Goal: Task Accomplishment & Management: Manage account settings

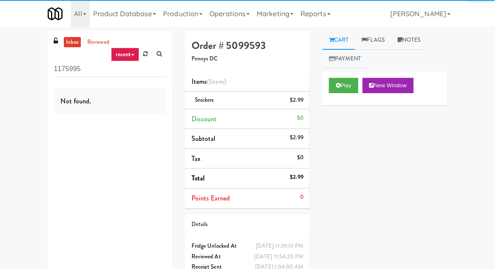
click at [184, 12] on link "Production" at bounding box center [183, 13] width 46 height 27
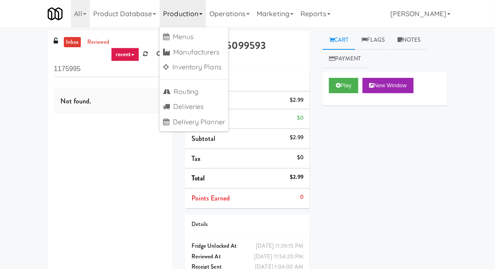
click at [224, 17] on link "Operations" at bounding box center [229, 13] width 47 height 27
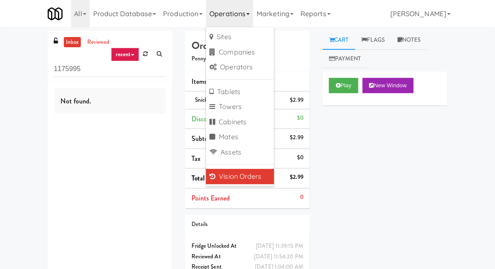
click at [230, 178] on link "Vision Orders" at bounding box center [240, 176] width 68 height 15
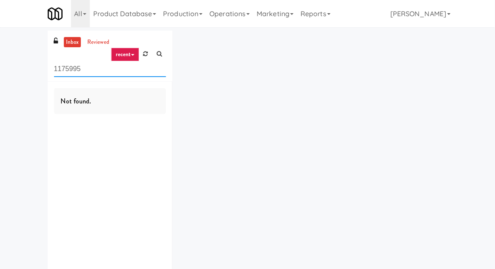
click at [70, 70] on input "1175995" at bounding box center [110, 69] width 112 height 16
click at [70, 69] on input "1175995" at bounding box center [110, 69] width 112 height 16
type input "Drink"
click at [0, 62] on div "inbox reviewed recent all unclear take inventory issue suspicious failed recent…" at bounding box center [247, 166] width 495 height 270
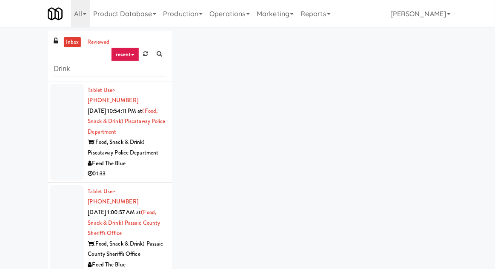
click at [56, 130] on div at bounding box center [67, 132] width 34 height 97
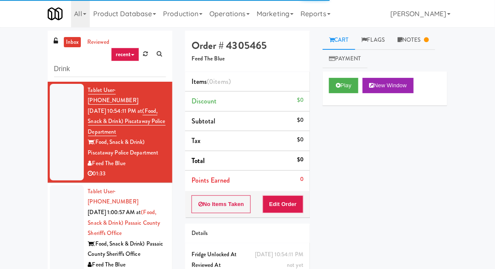
click at [56, 217] on div at bounding box center [67, 233] width 34 height 97
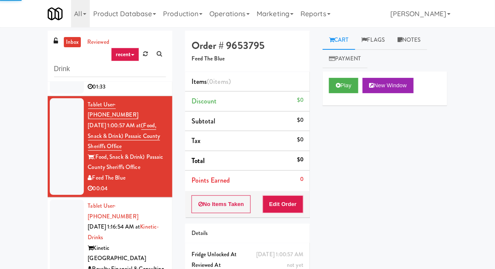
scroll to position [94, 0]
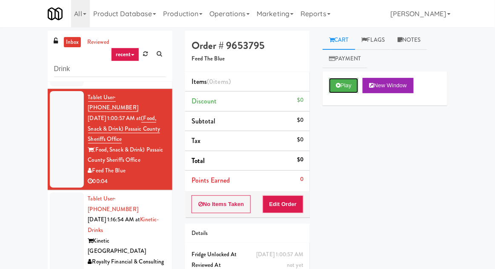
click at [337, 92] on button "Play" at bounding box center [343, 85] width 29 height 15
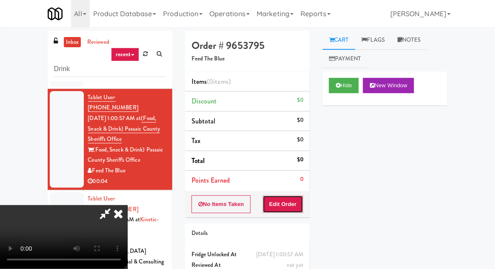
click at [288, 203] on button "Edit Order" at bounding box center [283, 204] width 41 height 18
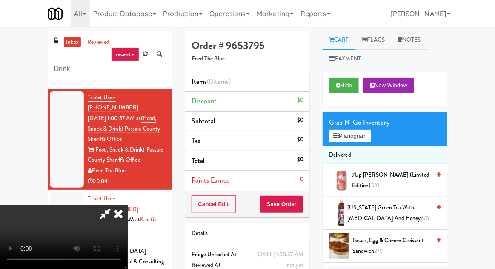
scroll to position [0, 0]
click at [341, 140] on button "Planogram" at bounding box center [350, 136] width 42 height 13
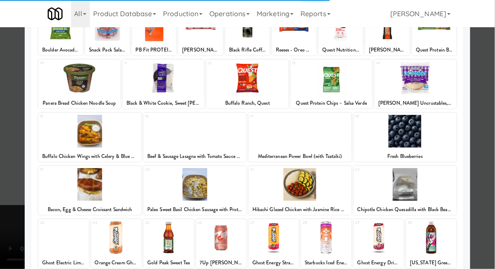
scroll to position [108, 0]
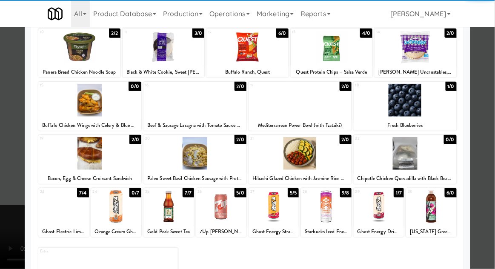
click at [374, 210] on div at bounding box center [379, 206] width 50 height 33
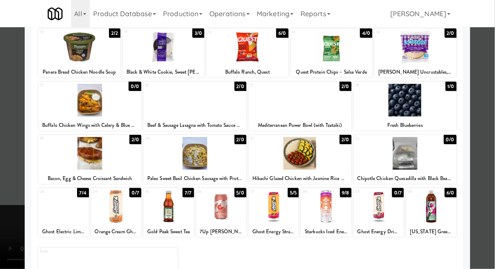
click at [5, 197] on div at bounding box center [247, 134] width 495 height 269
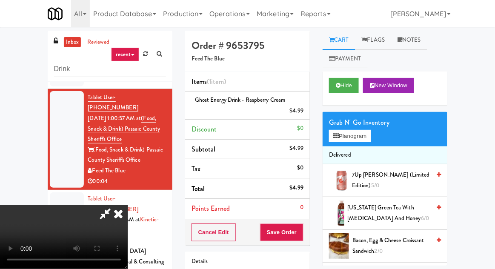
scroll to position [31, 0]
click at [298, 229] on button "Save Order" at bounding box center [281, 233] width 43 height 18
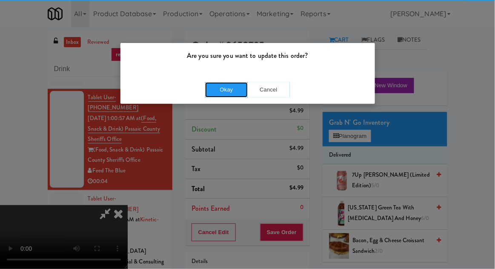
click at [226, 91] on button "Okay" at bounding box center [226, 89] width 43 height 15
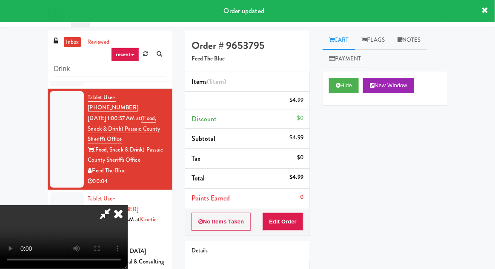
scroll to position [0, 0]
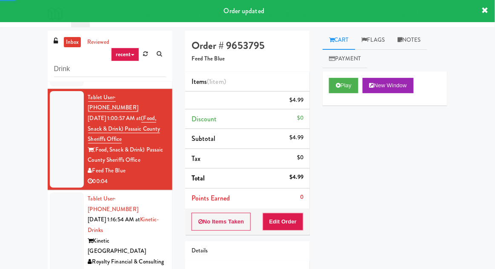
click at [51, 193] on div at bounding box center [67, 236] width 34 height 86
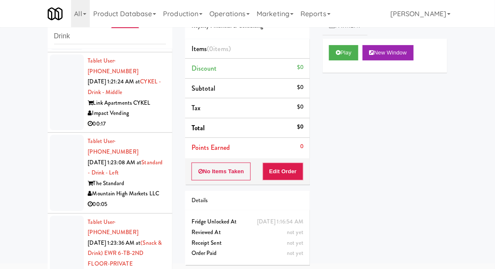
scroll to position [399, 0]
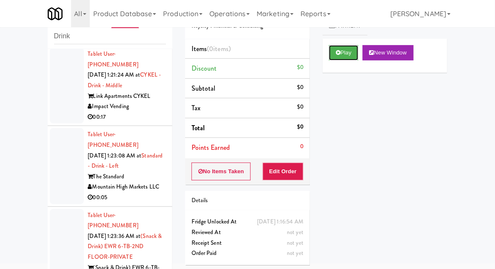
click at [344, 59] on button "Play" at bounding box center [343, 52] width 29 height 15
click at [300, 174] on button "Edit Order" at bounding box center [283, 172] width 41 height 18
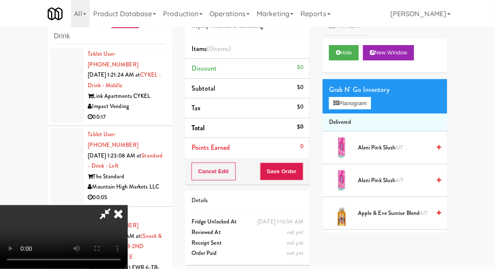
scroll to position [31, 0]
click at [350, 105] on button "Planogram" at bounding box center [350, 103] width 42 height 13
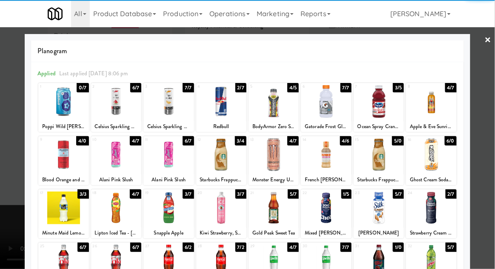
click at [118, 207] on div at bounding box center [116, 208] width 50 height 33
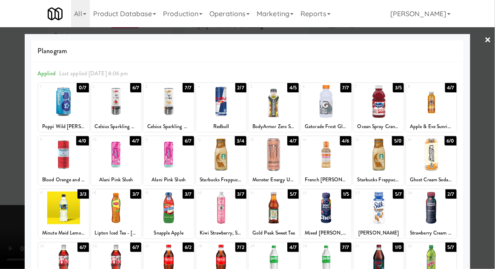
click at [0, 239] on div at bounding box center [247, 134] width 495 height 269
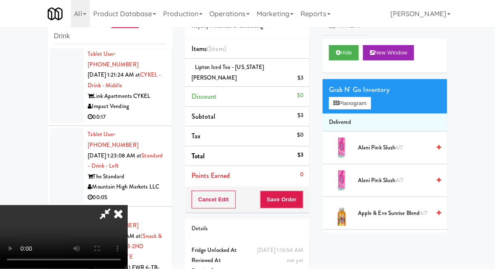
scroll to position [31, 0]
click at [300, 193] on button "Save Order" at bounding box center [281, 200] width 43 height 18
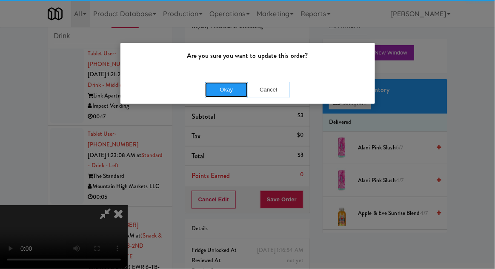
click at [226, 84] on button "Okay" at bounding box center [226, 89] width 43 height 15
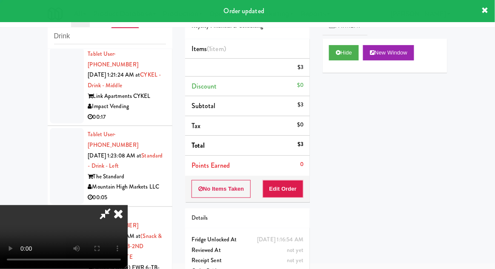
scroll to position [0, 0]
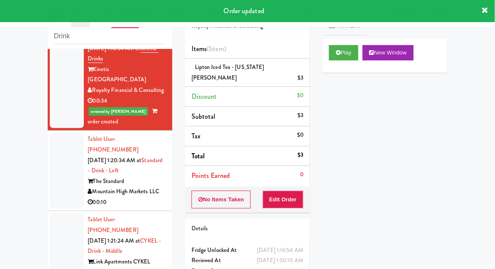
click at [51, 153] on div at bounding box center [67, 171] width 34 height 76
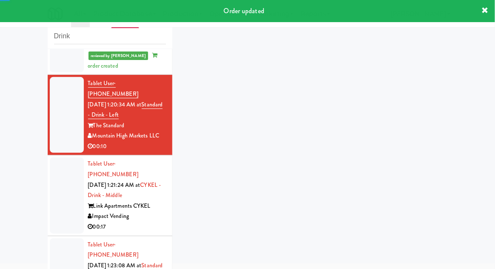
scroll to position [420, 0]
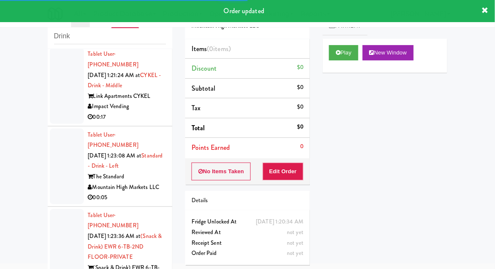
click at [319, 57] on div "Cart Flags Notes Payment Play New Window Primary Flag Clear Flag if unable to d…" at bounding box center [385, 115] width 138 height 235
click at [329, 54] on button "Play" at bounding box center [343, 52] width 29 height 15
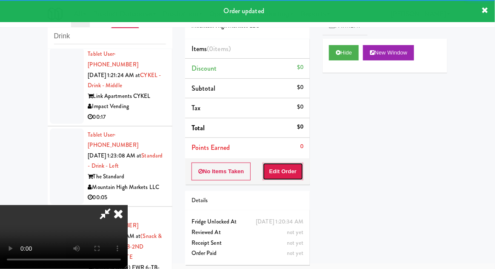
click at [284, 171] on button "Edit Order" at bounding box center [283, 172] width 41 height 18
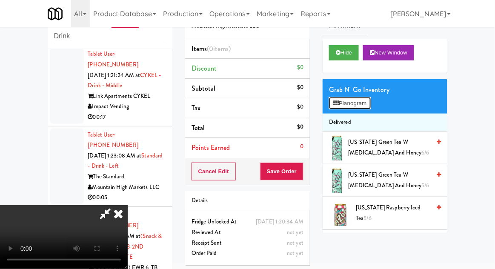
click at [350, 108] on button "Planogram" at bounding box center [350, 103] width 42 height 13
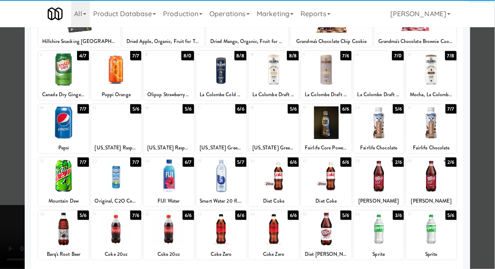
scroll to position [86, 0]
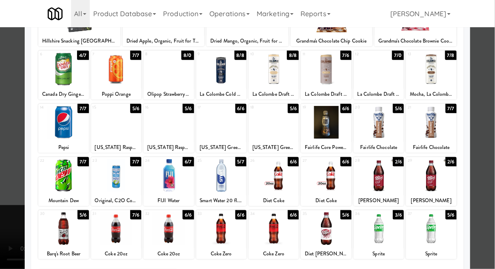
click at [221, 171] on div at bounding box center [221, 175] width 50 height 33
click at [10, 213] on div at bounding box center [247, 134] width 495 height 269
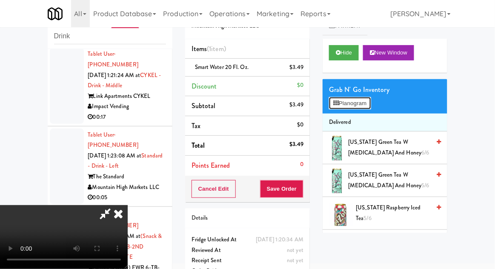
click at [341, 106] on button "Planogram" at bounding box center [350, 103] width 42 height 13
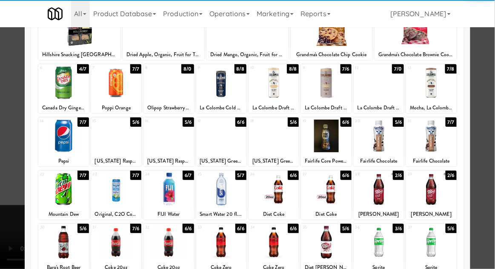
scroll to position [69, 0]
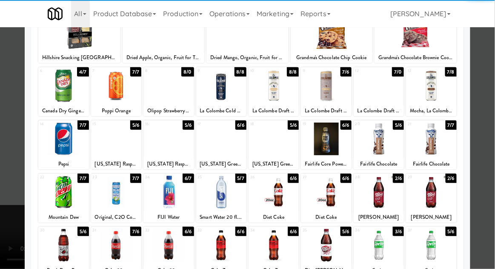
click at [230, 195] on div at bounding box center [221, 192] width 50 height 33
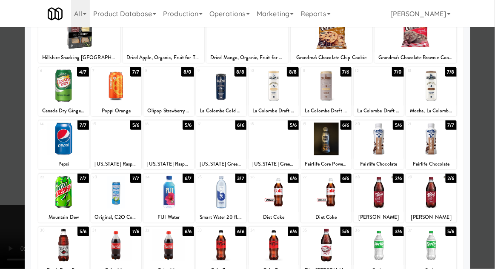
click at [17, 227] on div at bounding box center [247, 134] width 495 height 269
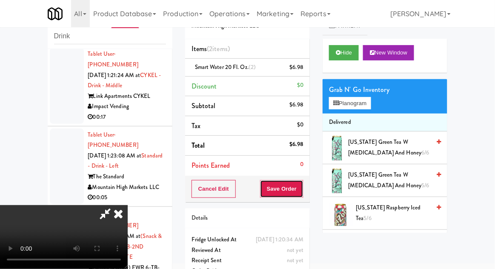
click at [300, 189] on button "Save Order" at bounding box center [281, 189] width 43 height 18
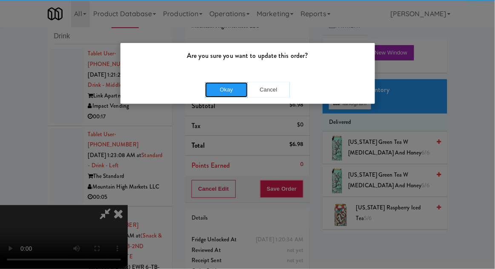
click at [218, 95] on button "Okay" at bounding box center [226, 89] width 43 height 15
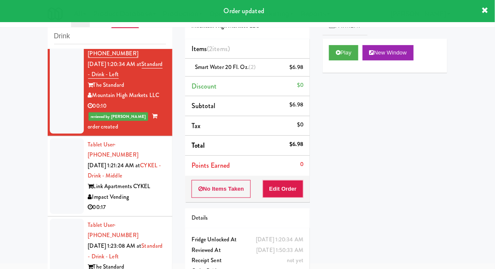
click at [55, 138] on div at bounding box center [67, 176] width 34 height 76
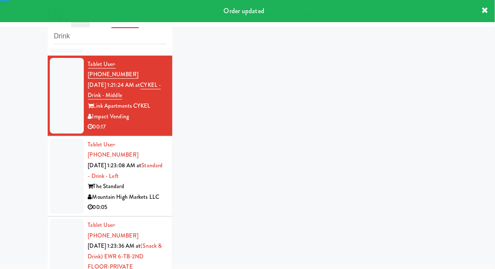
scroll to position [440, 0]
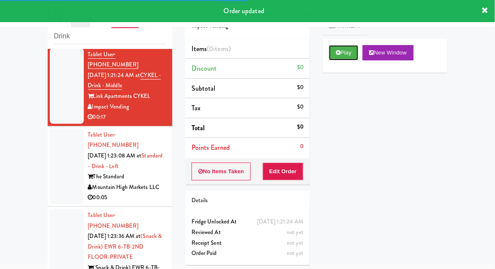
click at [332, 58] on button "Play" at bounding box center [343, 52] width 29 height 15
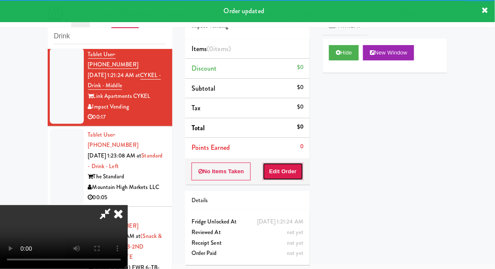
click at [280, 175] on button "Edit Order" at bounding box center [283, 172] width 41 height 18
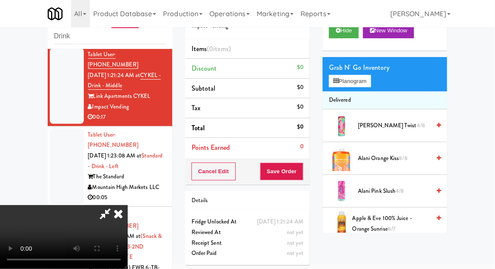
scroll to position [0, 0]
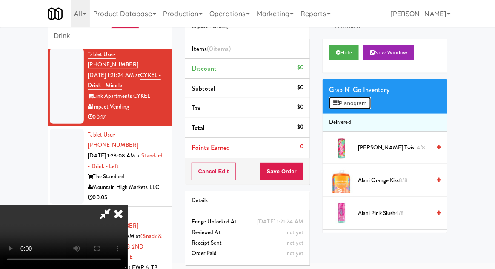
click at [351, 109] on button "Planogram" at bounding box center [350, 103] width 42 height 13
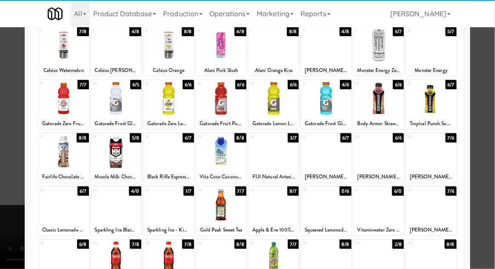
scroll to position [54, 0]
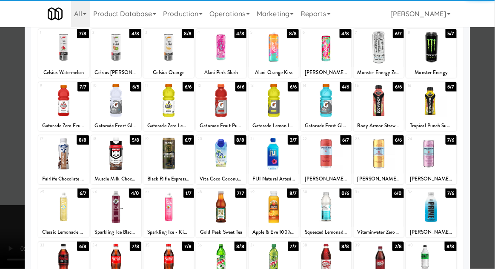
click at [121, 210] on div at bounding box center [116, 207] width 50 height 33
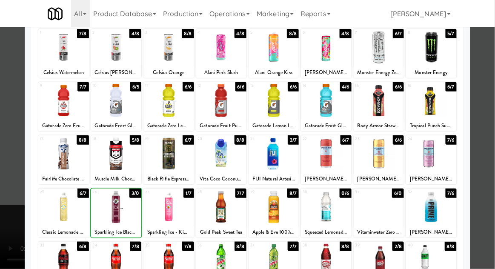
click at [4, 252] on div at bounding box center [247, 134] width 495 height 269
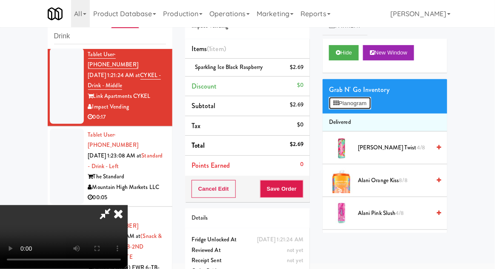
click at [345, 108] on button "Planogram" at bounding box center [350, 103] width 42 height 13
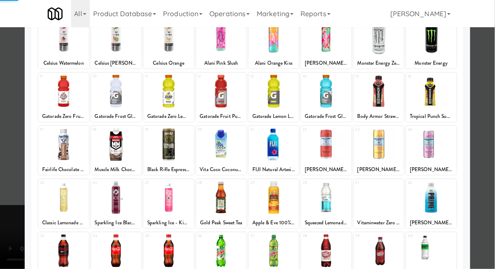
scroll to position [64, 0]
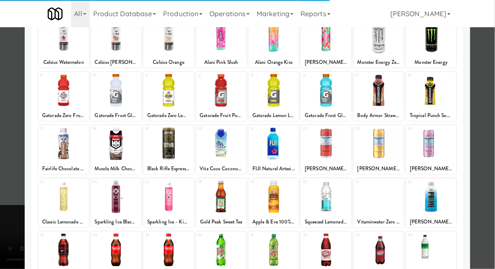
click at [60, 203] on div at bounding box center [63, 197] width 50 height 33
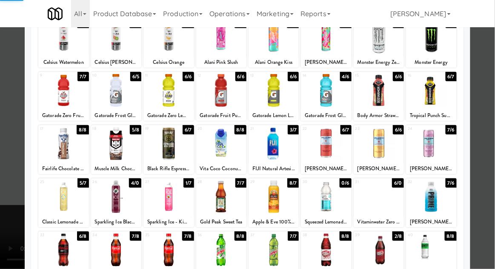
click at [59, 203] on div at bounding box center [63, 197] width 50 height 33
click at [19, 194] on div at bounding box center [247, 134] width 495 height 269
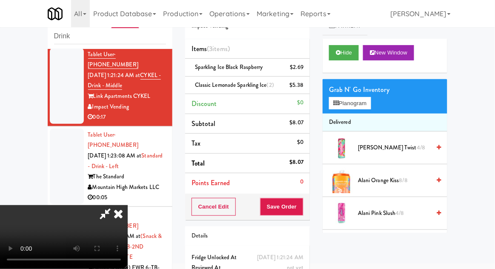
click at [249, 91] on li "Classic Lemonade Sparkling Ice (2) $5.38" at bounding box center [247, 86] width 125 height 18
click at [300, 90] on link at bounding box center [303, 88] width 8 height 11
click at [349, 107] on button "Planogram" at bounding box center [350, 103] width 42 height 13
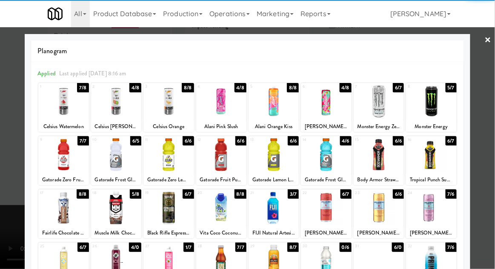
click at [284, 211] on div at bounding box center [274, 208] width 50 height 33
click at [3, 215] on div at bounding box center [247, 134] width 495 height 269
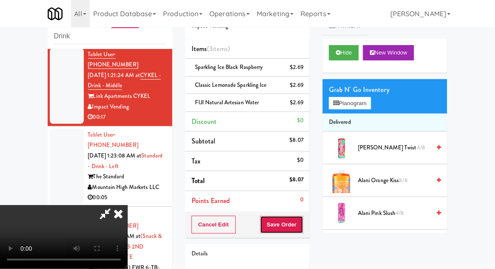
click at [301, 226] on button "Save Order" at bounding box center [281, 225] width 43 height 18
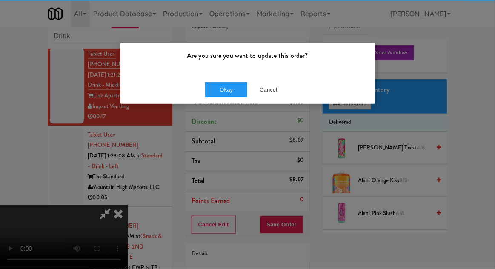
click at [226, 101] on div "Okay Cancel" at bounding box center [248, 89] width 255 height 29
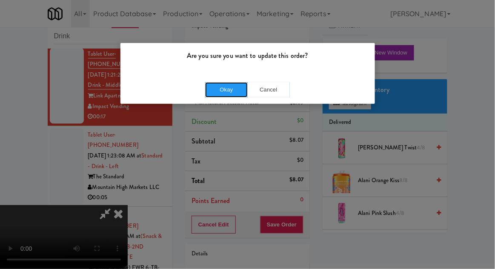
click at [213, 90] on button "Okay" at bounding box center [226, 89] width 43 height 15
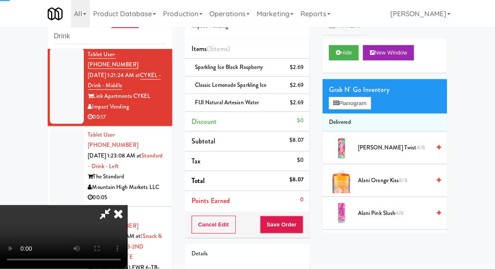
click at [51, 129] on div at bounding box center [67, 167] width 34 height 76
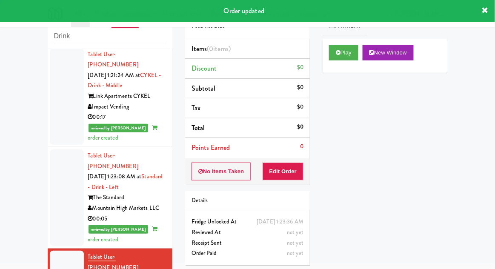
scroll to position [483, 0]
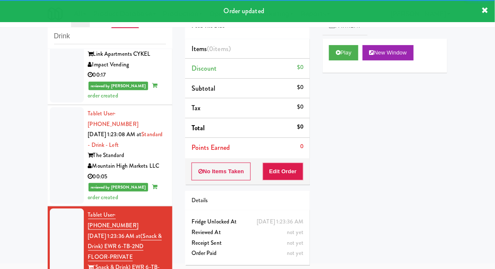
click at [322, 56] on div "Cart Flags Notes Payment Play New Window Primary Flag Clear Flag if unable to d…" at bounding box center [385, 115] width 138 height 235
click at [333, 58] on button "Play" at bounding box center [343, 52] width 29 height 15
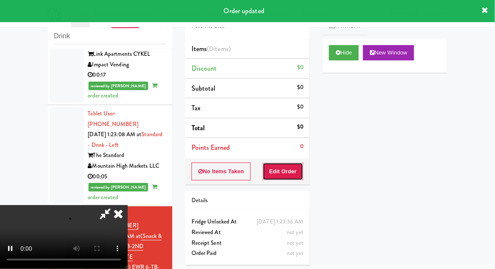
click at [281, 177] on button "Edit Order" at bounding box center [283, 172] width 41 height 18
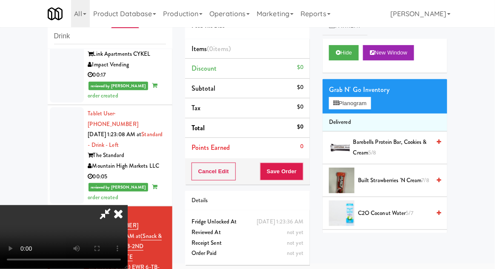
scroll to position [0, 0]
click at [353, 100] on button "Planogram" at bounding box center [350, 103] width 42 height 13
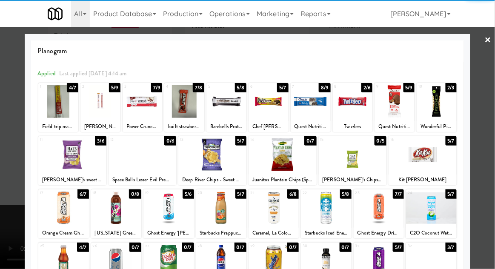
click at [439, 212] on div at bounding box center [431, 208] width 50 height 33
click at [15, 220] on div at bounding box center [247, 134] width 495 height 269
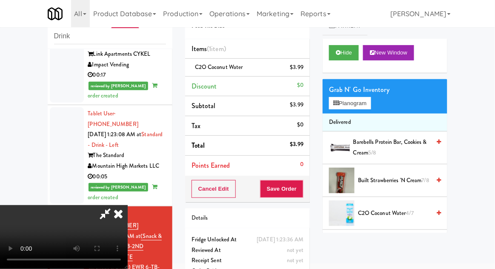
scroll to position [31, 0]
click at [302, 191] on button "Save Order" at bounding box center [281, 189] width 43 height 18
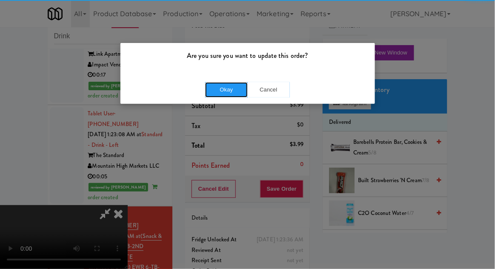
click at [232, 86] on button "Okay" at bounding box center [226, 89] width 43 height 15
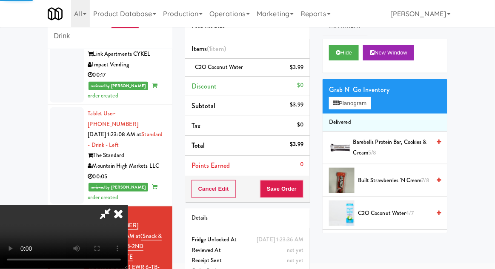
scroll to position [0, 0]
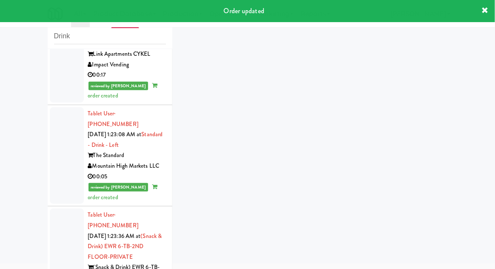
scroll to position [503, 0]
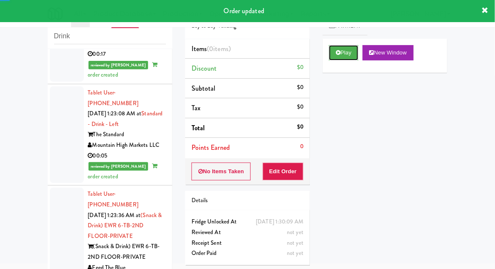
click at [341, 57] on button "Play" at bounding box center [343, 52] width 29 height 15
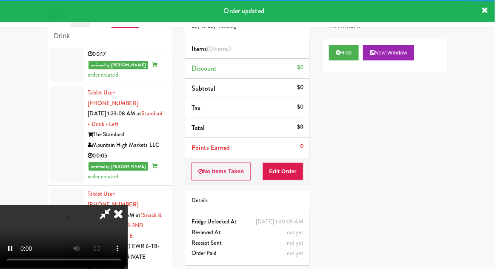
click at [273, 177] on button "Edit Order" at bounding box center [283, 172] width 41 height 18
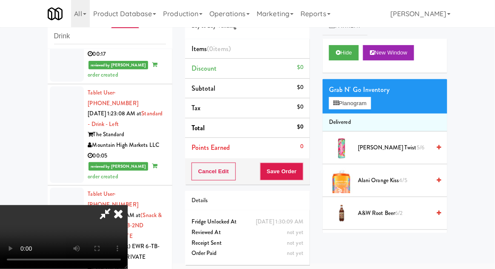
scroll to position [31, 0]
click at [342, 106] on button "Planogram" at bounding box center [350, 103] width 42 height 13
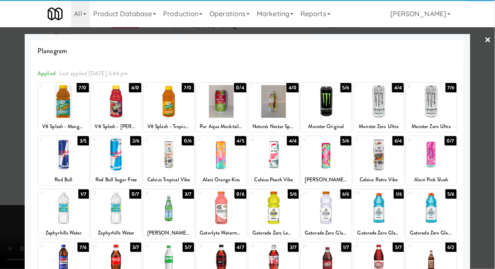
click at [174, 102] on div at bounding box center [169, 101] width 50 height 33
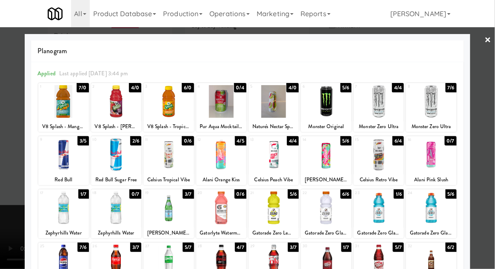
click at [17, 177] on div at bounding box center [247, 134] width 495 height 269
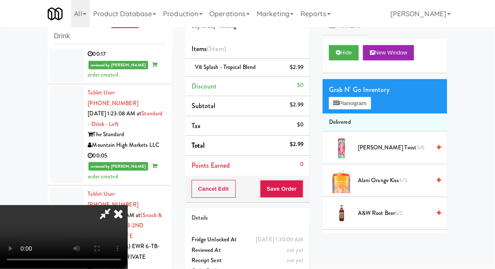
scroll to position [31, 0]
click at [302, 190] on button "Save Order" at bounding box center [281, 189] width 43 height 18
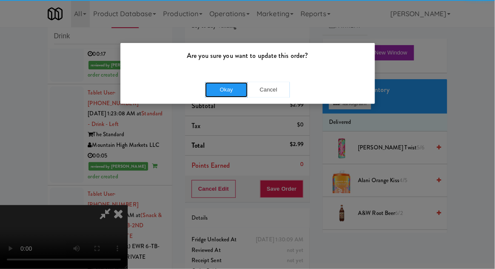
click at [230, 88] on button "Okay" at bounding box center [226, 89] width 43 height 15
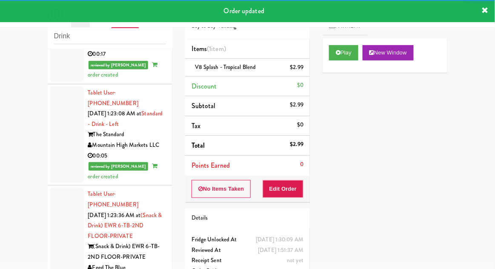
scroll to position [0, 0]
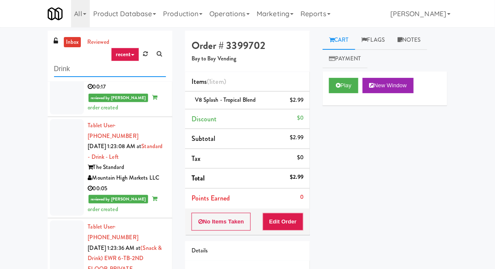
click at [60, 68] on input "Drink" at bounding box center [110, 69] width 112 height 16
click at [60, 70] on input "Drink" at bounding box center [110, 69] width 112 height 16
click at [56, 69] on input "Drink" at bounding box center [110, 69] width 112 height 16
type input "Fridge"
click at [18, 68] on div "inbox reviewed recent all unclear take inventory issue suspicious failed recent…" at bounding box center [247, 187] width 495 height 313
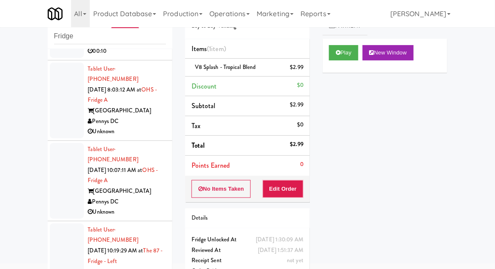
scroll to position [1038, 0]
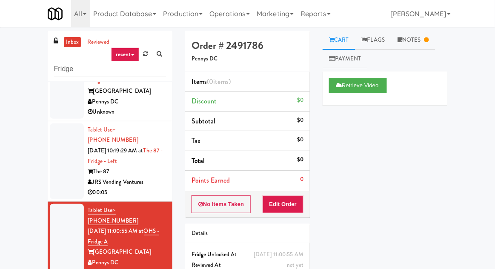
scroll to position [1169, 0]
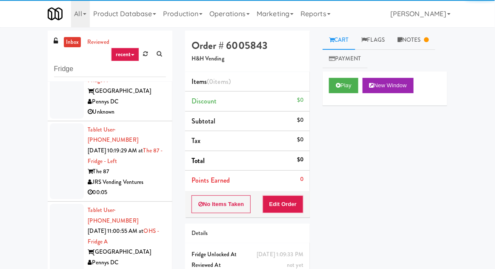
click at [416, 42] on link "Notes" at bounding box center [413, 40] width 44 height 19
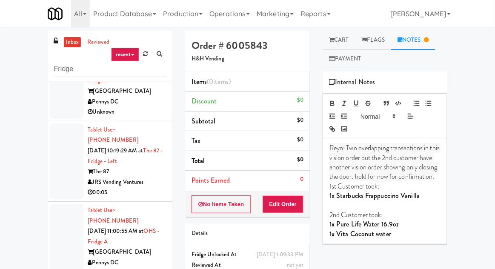
click at [354, 37] on link "Cart" at bounding box center [339, 40] width 33 height 19
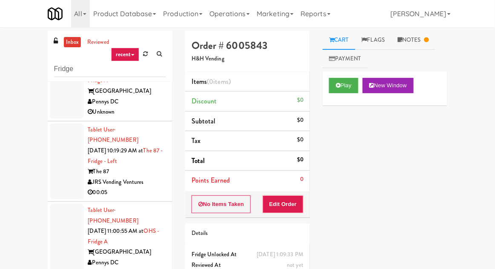
scroll to position [33, 0]
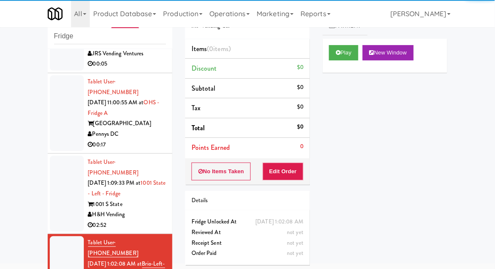
scroll to position [1266, 0]
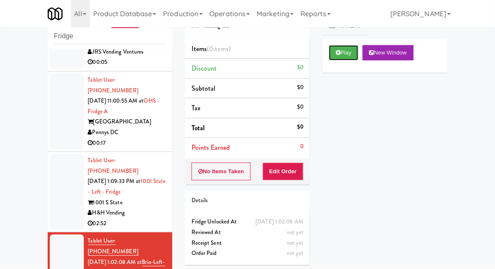
click at [346, 52] on button "Play" at bounding box center [343, 52] width 29 height 15
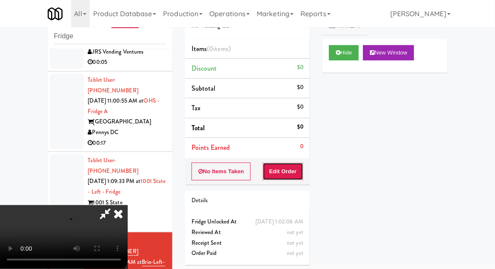
click at [287, 170] on button "Edit Order" at bounding box center [283, 172] width 41 height 18
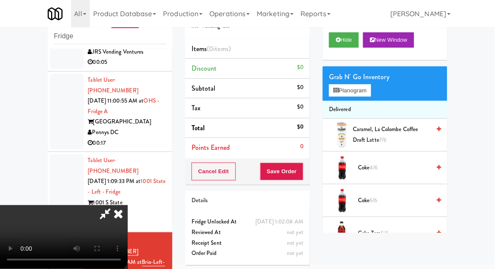
scroll to position [0, 0]
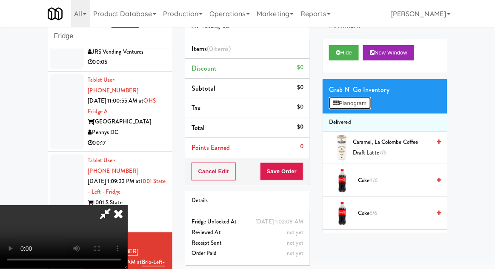
click at [341, 107] on button "Planogram" at bounding box center [350, 103] width 42 height 13
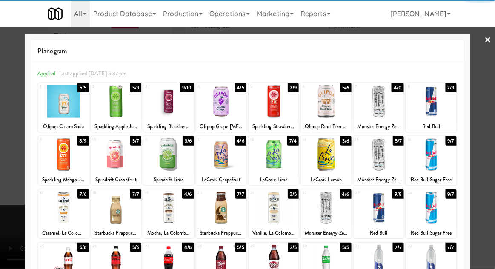
click at [170, 260] on div at bounding box center [169, 261] width 50 height 33
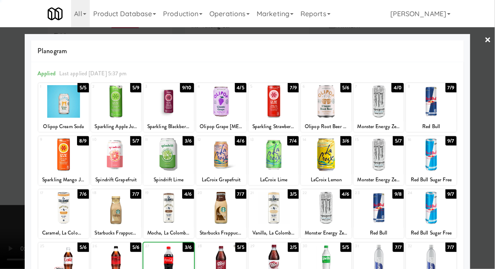
click at [2, 253] on div at bounding box center [247, 134] width 495 height 269
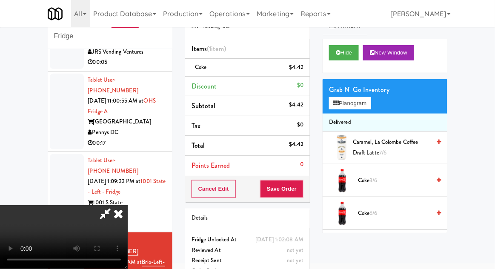
click at [305, 201] on div "Order # 2349222 MP Vending Co. Items (1 item ) Coke $4.42 Discount $0 Subtotal …" at bounding box center [248, 143] width 138 height 291
click at [303, 192] on button "Save Order" at bounding box center [281, 189] width 43 height 18
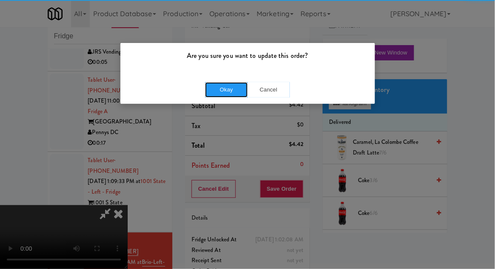
click at [222, 96] on button "Okay" at bounding box center [226, 89] width 43 height 15
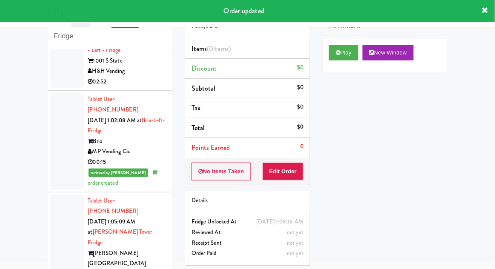
scroll to position [1409, 0]
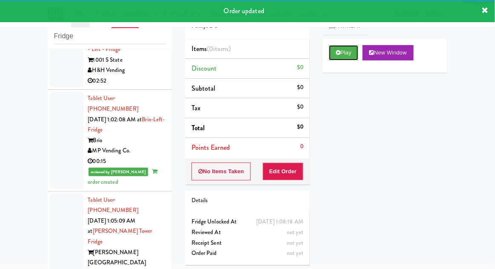
click at [335, 50] on button "Play" at bounding box center [343, 52] width 29 height 15
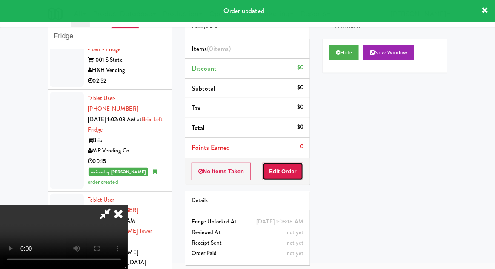
click at [288, 169] on button "Edit Order" at bounding box center [283, 172] width 41 height 18
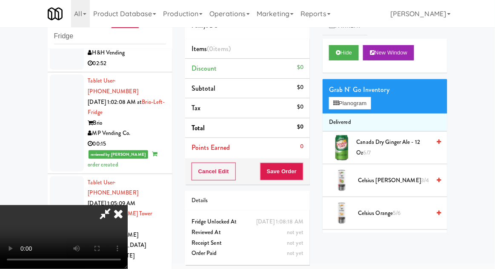
scroll to position [0, 0]
click at [348, 108] on button "Planogram" at bounding box center [350, 103] width 42 height 13
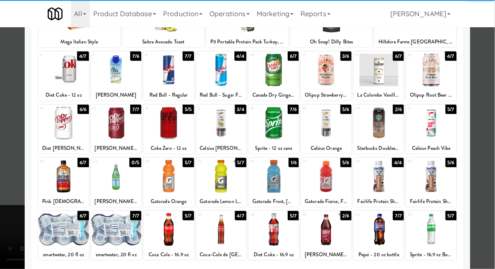
scroll to position [86, 0]
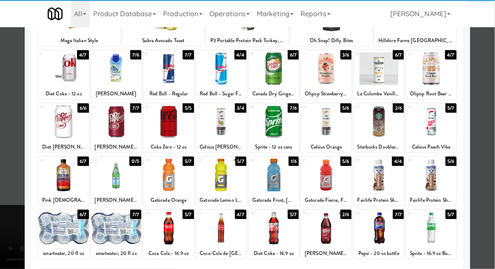
click at [117, 227] on div at bounding box center [116, 228] width 50 height 33
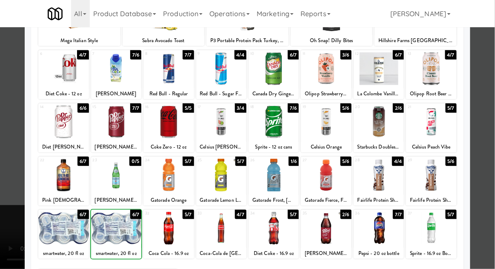
click at [0, 244] on div at bounding box center [247, 134] width 495 height 269
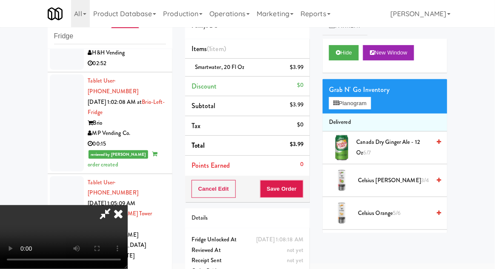
scroll to position [31, 0]
click at [340, 101] on button "Planogram" at bounding box center [350, 103] width 42 height 13
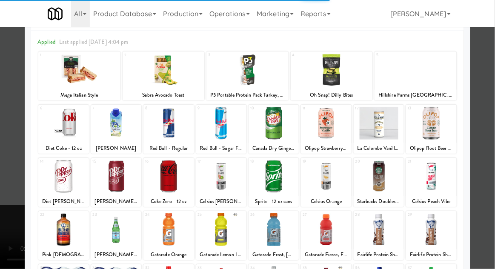
scroll to position [42, 0]
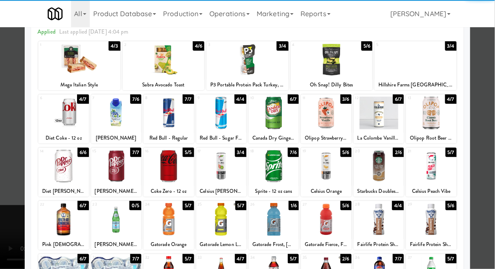
click at [70, 218] on div at bounding box center [63, 219] width 50 height 33
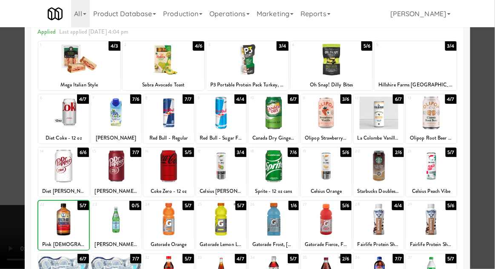
click at [3, 207] on div at bounding box center [247, 134] width 495 height 269
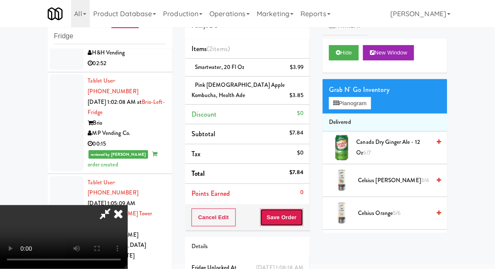
click at [304, 214] on button "Save Order" at bounding box center [281, 218] width 43 height 18
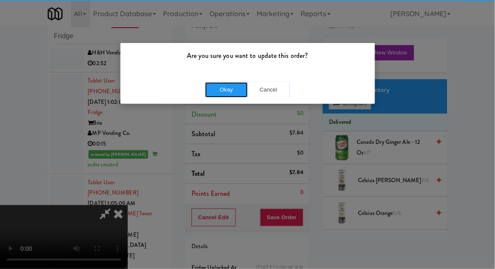
click at [218, 93] on button "Okay" at bounding box center [226, 89] width 43 height 15
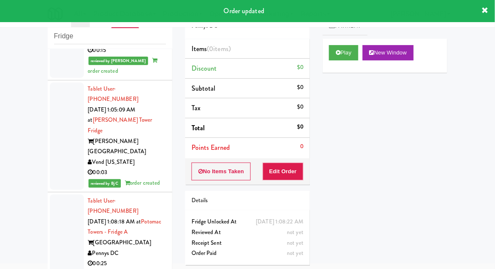
scroll to position [1522, 0]
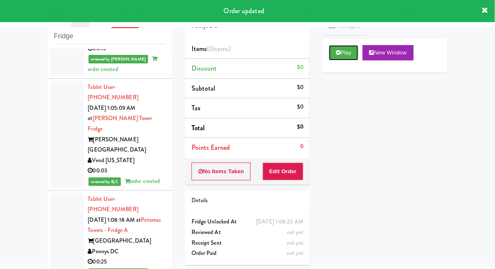
click at [336, 58] on button "Play" at bounding box center [343, 52] width 29 height 15
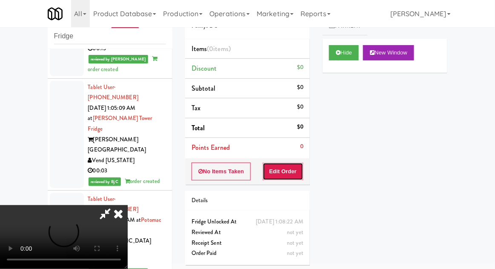
click at [286, 170] on button "Edit Order" at bounding box center [283, 172] width 41 height 18
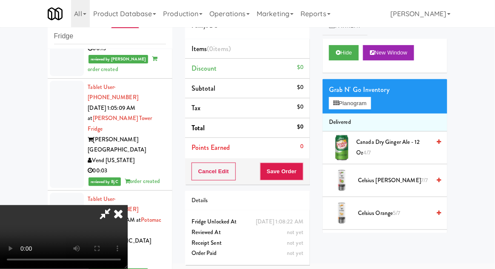
scroll to position [0, 0]
click at [349, 100] on button "Planogram" at bounding box center [350, 103] width 42 height 13
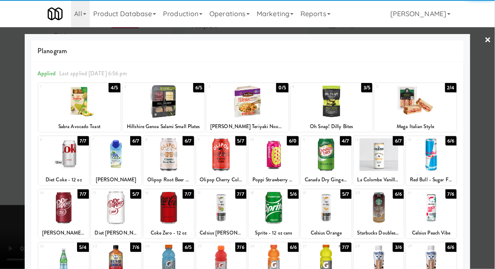
click at [120, 160] on div at bounding box center [116, 154] width 50 height 33
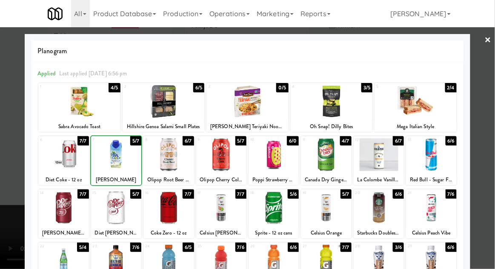
click at [2, 229] on div at bounding box center [247, 134] width 495 height 269
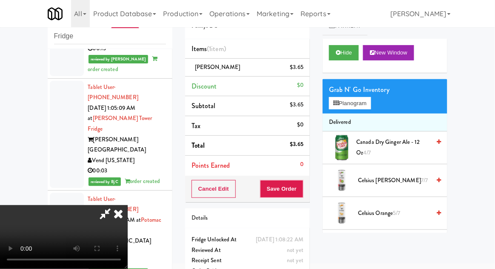
scroll to position [31, 0]
click at [338, 104] on icon at bounding box center [336, 104] width 6 height 6
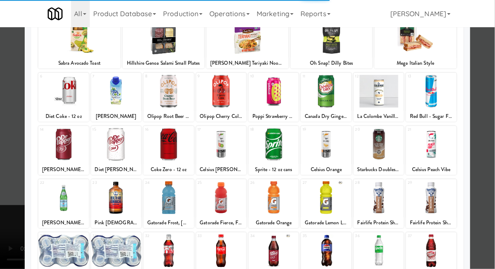
scroll to position [66, 0]
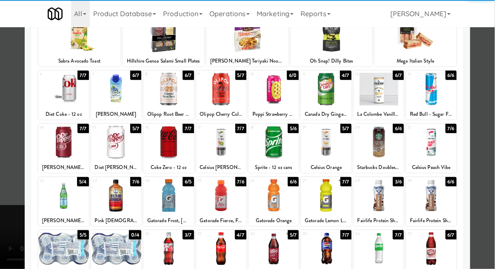
click at [58, 246] on div at bounding box center [63, 249] width 50 height 33
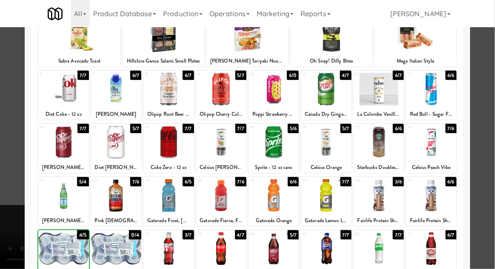
click at [19, 237] on div at bounding box center [247, 134] width 495 height 269
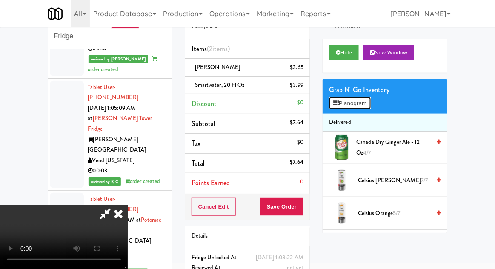
click at [349, 102] on button "Planogram" at bounding box center [350, 103] width 42 height 13
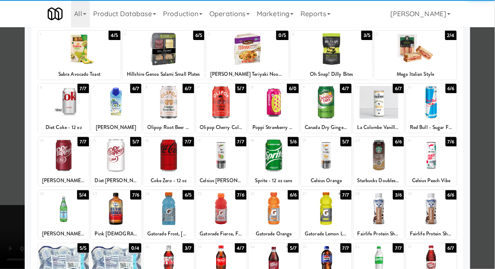
scroll to position [60, 0]
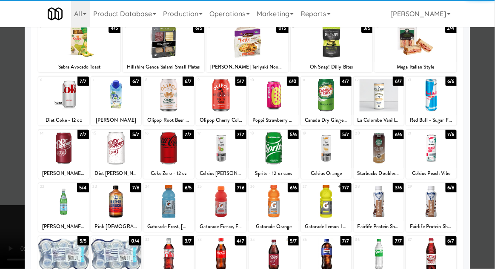
click at [57, 247] on div at bounding box center [63, 255] width 50 height 33
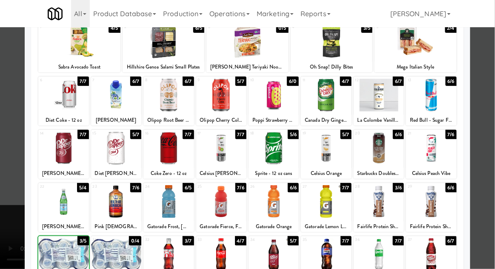
click at [14, 233] on div at bounding box center [247, 134] width 495 height 269
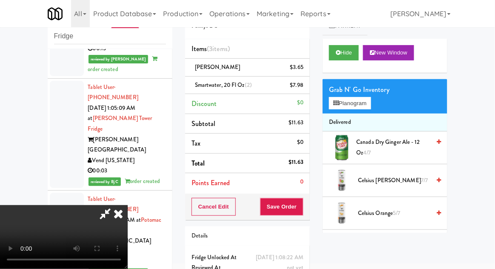
click at [309, 208] on div "Cancel Edit Save Order" at bounding box center [247, 207] width 125 height 26
click at [302, 211] on button "Save Order" at bounding box center [281, 207] width 43 height 18
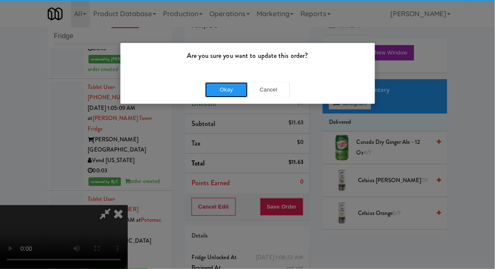
click at [215, 82] on button "Okay" at bounding box center [226, 89] width 43 height 15
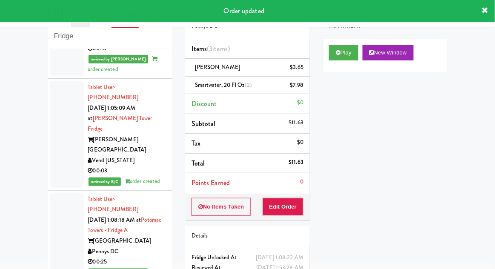
click at [41, 177] on div "inbox reviewed recent all unclear take inventory issue suspicious failed recent…" at bounding box center [247, 154] width 495 height 313
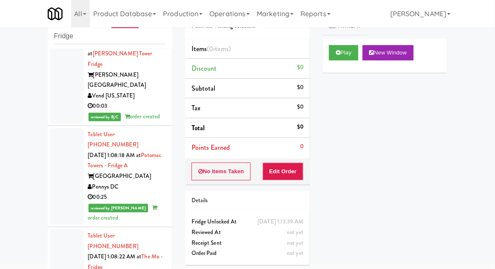
scroll to position [1605, 0]
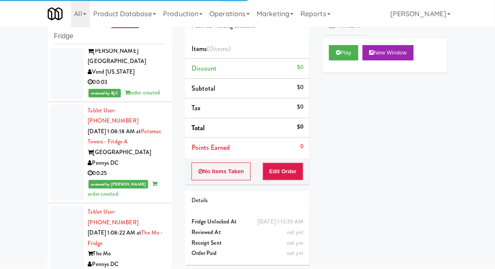
scroll to position [1610, 0]
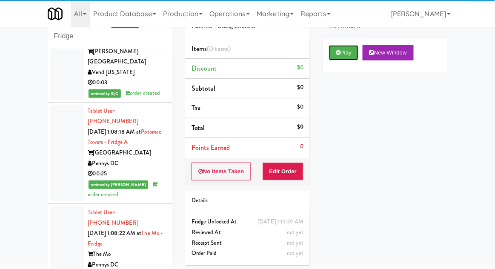
click at [336, 59] on button "Play" at bounding box center [343, 52] width 29 height 15
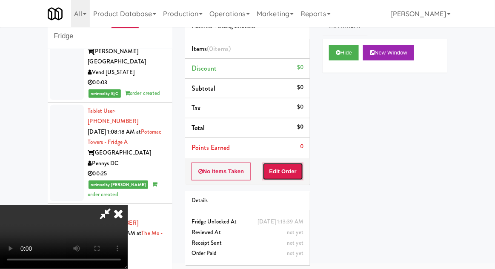
click at [289, 172] on button "Edit Order" at bounding box center [283, 172] width 41 height 18
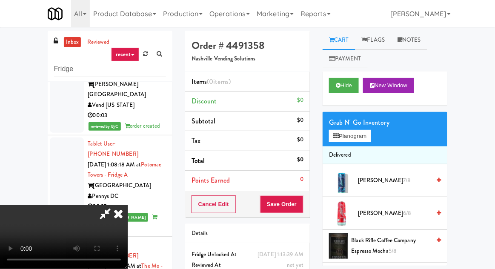
scroll to position [33, 0]
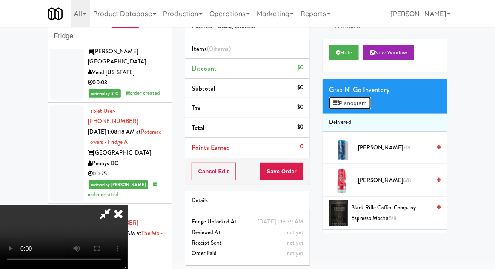
click at [348, 106] on button "Planogram" at bounding box center [350, 103] width 42 height 13
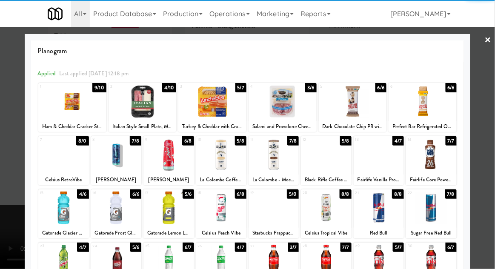
click at [210, 106] on div at bounding box center [212, 101] width 68 height 33
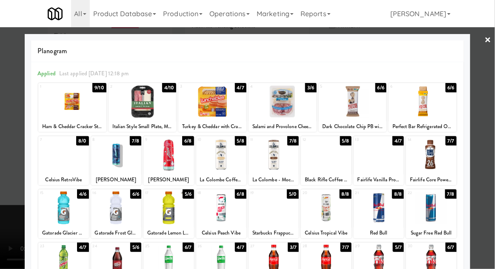
click at [0, 178] on div at bounding box center [247, 134] width 495 height 269
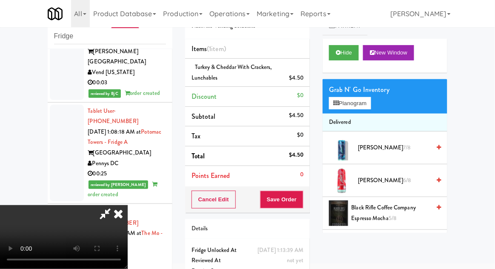
scroll to position [31, 0]
click at [332, 107] on button "Planogram" at bounding box center [350, 103] width 42 height 13
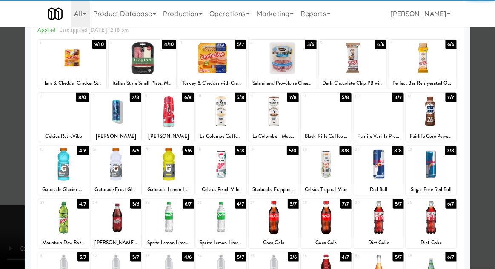
scroll to position [43, 0]
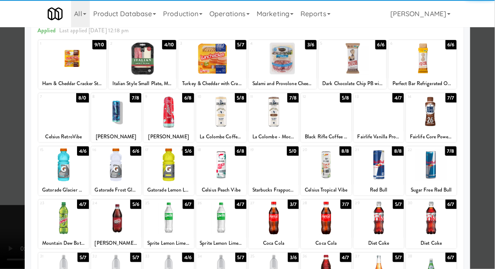
click at [384, 221] on div at bounding box center [379, 218] width 50 height 33
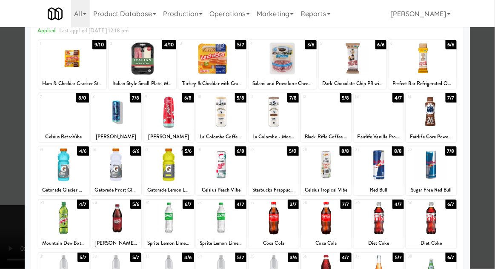
click at [21, 204] on div at bounding box center [247, 134] width 495 height 269
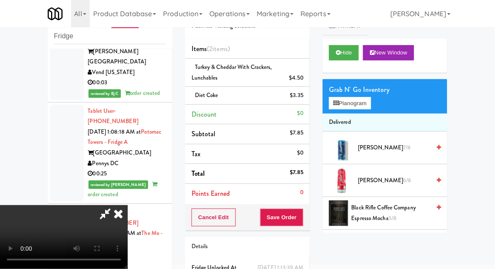
click at [340, 114] on li "Delivered" at bounding box center [385, 123] width 125 height 18
click at [340, 107] on button "Planogram" at bounding box center [350, 103] width 42 height 13
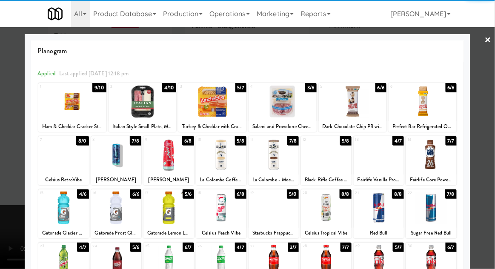
click at [327, 210] on div at bounding box center [326, 208] width 50 height 33
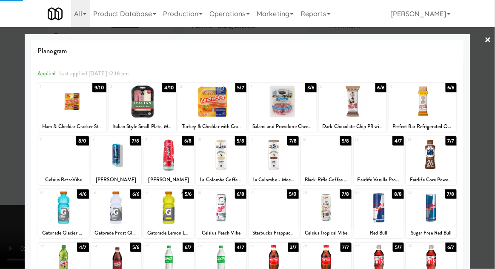
click at [17, 182] on div at bounding box center [247, 134] width 495 height 269
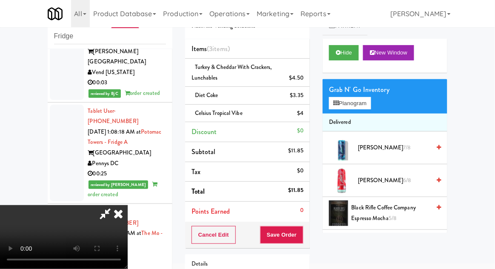
scroll to position [67, 0]
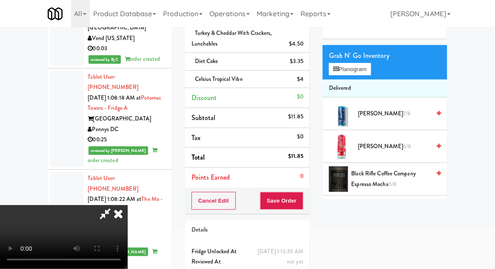
click at [350, 80] on li "Delivered" at bounding box center [385, 89] width 125 height 18
click at [338, 73] on button "Planogram" at bounding box center [350, 69] width 42 height 13
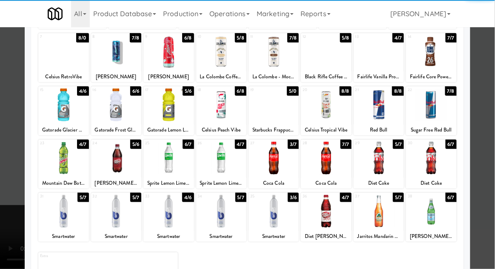
scroll to position [108, 0]
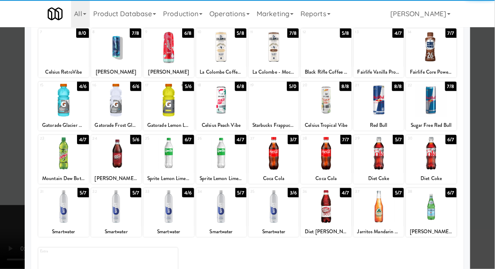
click at [376, 227] on div "Jarritos Mandarin Soda" at bounding box center [379, 232] width 48 height 11
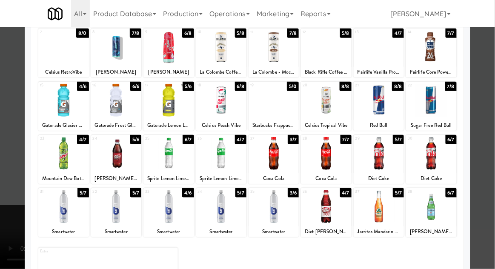
click at [377, 203] on div at bounding box center [379, 206] width 50 height 33
click at [1, 177] on div at bounding box center [247, 134] width 495 height 269
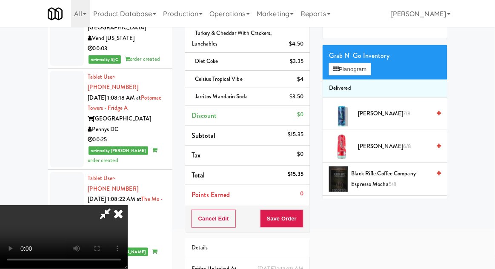
click at [115, 205] on icon at bounding box center [105, 213] width 20 height 17
click at [215, 58] on span "Diet Coke" at bounding box center [206, 61] width 23 height 8
click at [300, 62] on link at bounding box center [303, 65] width 8 height 11
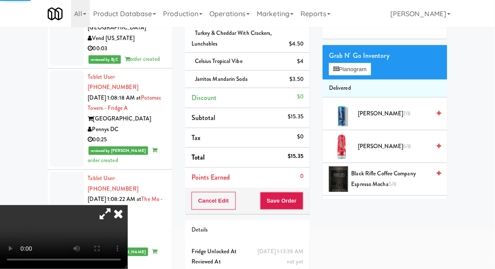
click at [115, 205] on icon at bounding box center [105, 213] width 20 height 17
click at [339, 74] on button "Planogram" at bounding box center [350, 69] width 42 height 13
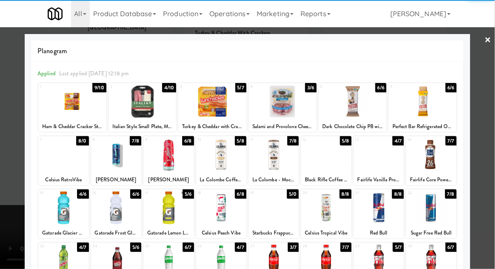
click at [67, 209] on div at bounding box center [63, 208] width 50 height 33
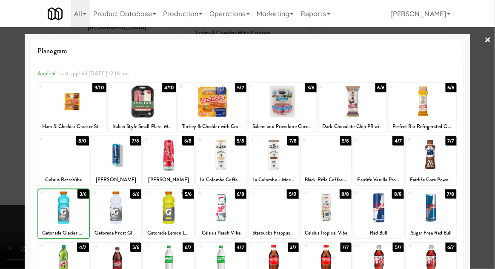
click at [5, 221] on div at bounding box center [247, 134] width 495 height 269
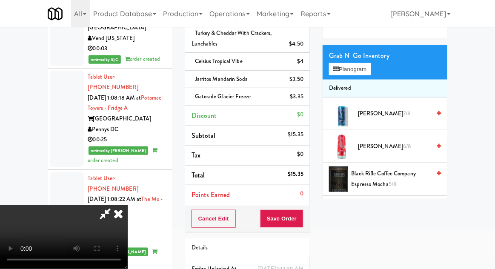
scroll to position [31, 0]
click at [302, 220] on button "Save Order" at bounding box center [281, 219] width 43 height 18
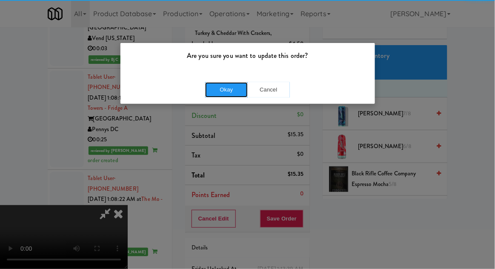
click at [213, 95] on button "Okay" at bounding box center [226, 89] width 43 height 15
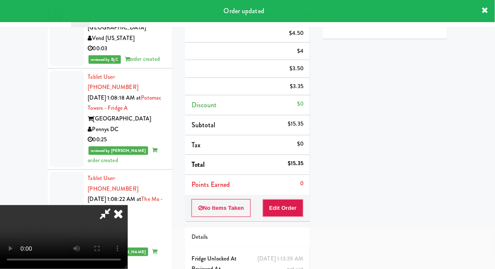
scroll to position [0, 0]
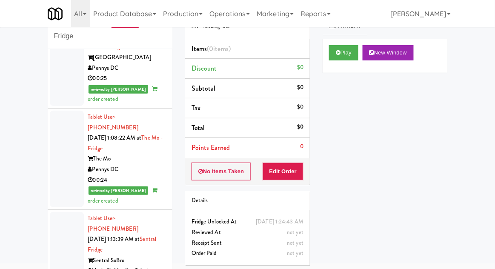
scroll to position [1709, 0]
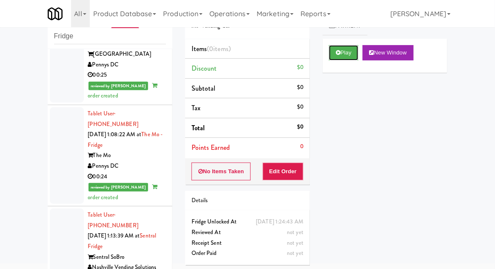
click at [332, 49] on button "Play" at bounding box center [343, 52] width 29 height 15
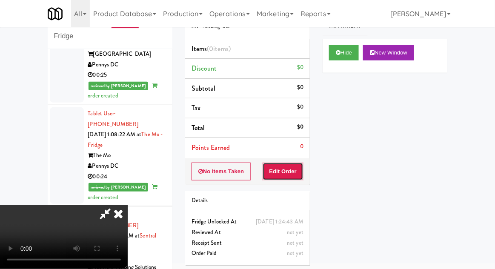
click at [288, 174] on button "Edit Order" at bounding box center [283, 172] width 41 height 18
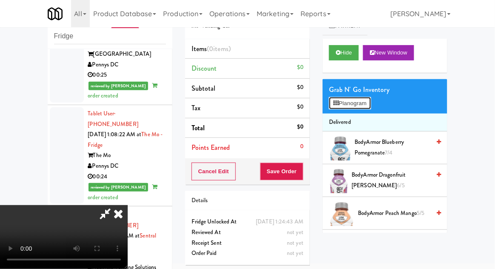
click at [342, 101] on button "Planogram" at bounding box center [350, 103] width 42 height 13
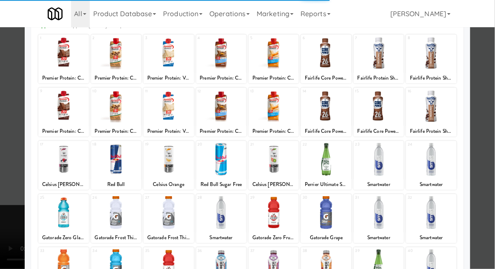
scroll to position [56, 0]
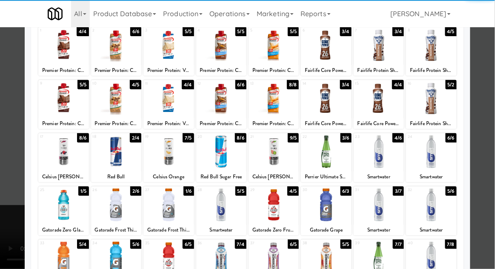
click at [64, 211] on div at bounding box center [63, 205] width 50 height 33
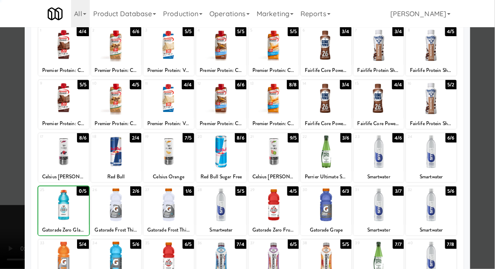
click at [4, 199] on div at bounding box center [247, 134] width 495 height 269
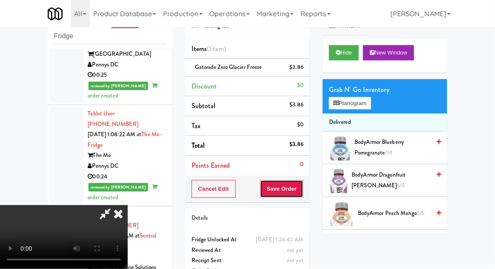
click at [302, 192] on button "Save Order" at bounding box center [281, 189] width 43 height 18
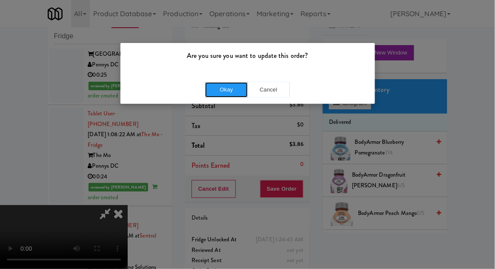
click at [226, 89] on button "Okay" at bounding box center [226, 89] width 43 height 15
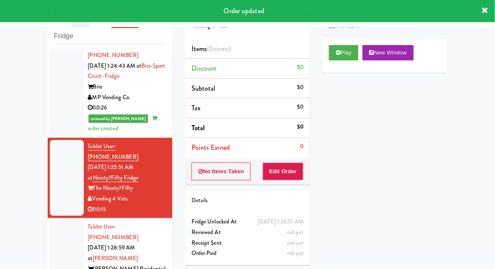
scroll to position [2030, 0]
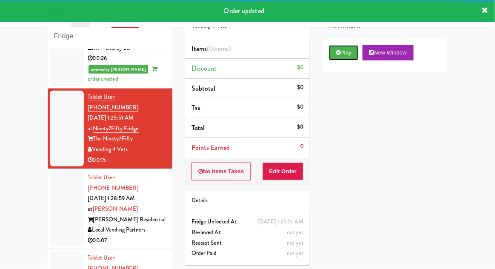
click at [335, 58] on button "Play" at bounding box center [343, 52] width 29 height 15
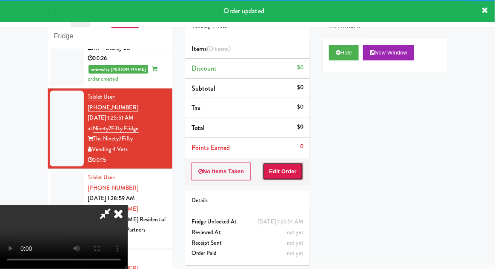
click at [287, 178] on button "Edit Order" at bounding box center [283, 172] width 41 height 18
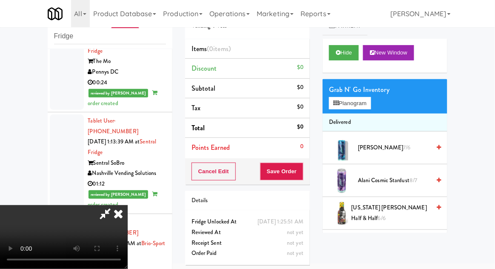
scroll to position [0, 0]
click at [348, 97] on button "Planogram" at bounding box center [350, 103] width 42 height 13
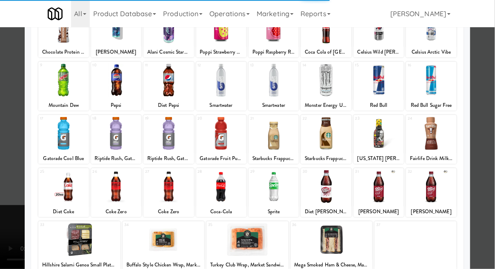
scroll to position [78, 0]
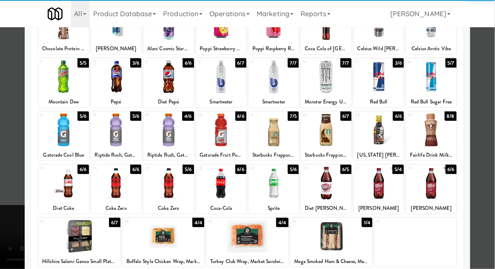
click at [232, 184] on div at bounding box center [221, 183] width 50 height 33
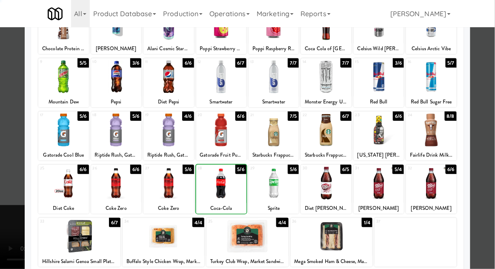
click at [7, 220] on div at bounding box center [247, 134] width 495 height 269
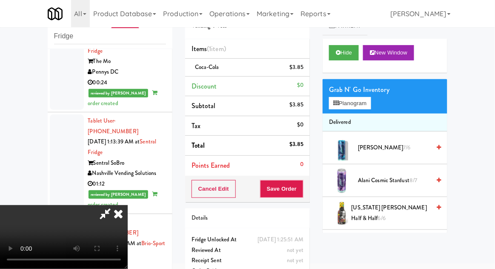
scroll to position [31, 0]
click at [351, 105] on button "Planogram" at bounding box center [350, 103] width 42 height 13
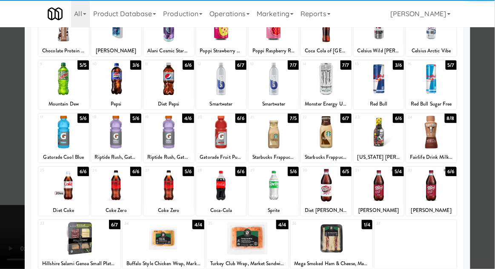
scroll to position [76, 0]
click at [278, 185] on div at bounding box center [274, 185] width 50 height 33
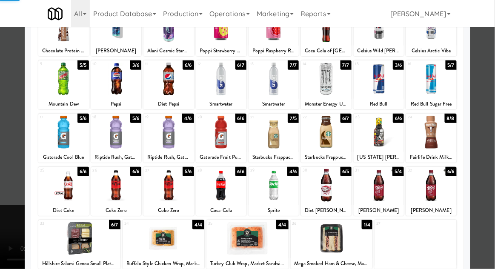
click at [0, 209] on div at bounding box center [247, 134] width 495 height 269
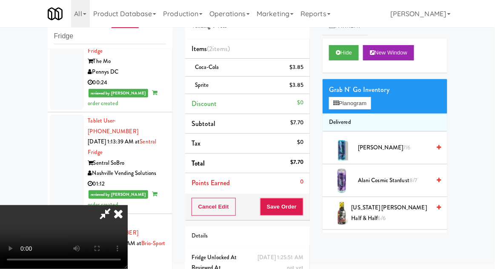
click at [309, 215] on div "Cancel Edit Save Order" at bounding box center [247, 207] width 125 height 26
click at [299, 203] on button "Save Order" at bounding box center [281, 207] width 43 height 18
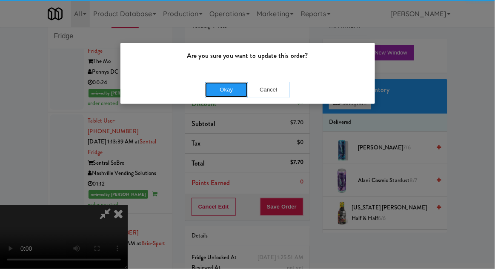
click at [218, 89] on button "Okay" at bounding box center [226, 89] width 43 height 15
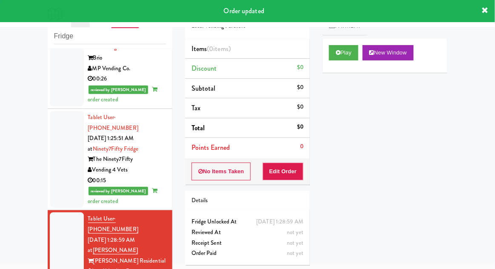
scroll to position [2051, 0]
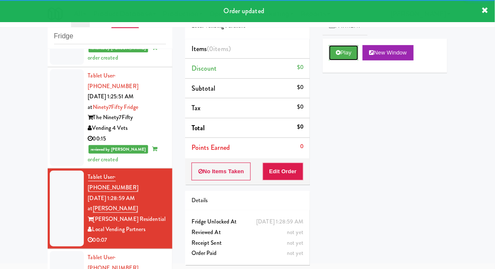
click at [335, 56] on button "Play" at bounding box center [343, 52] width 29 height 15
click at [281, 170] on button "Edit Order" at bounding box center [283, 172] width 41 height 18
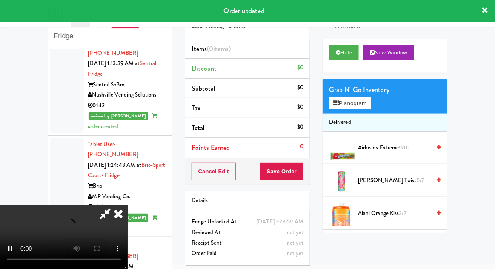
scroll to position [1882, 0]
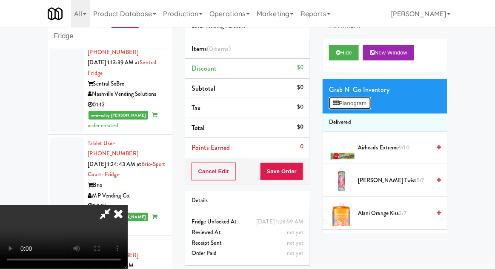
click at [335, 103] on icon at bounding box center [336, 104] width 6 height 6
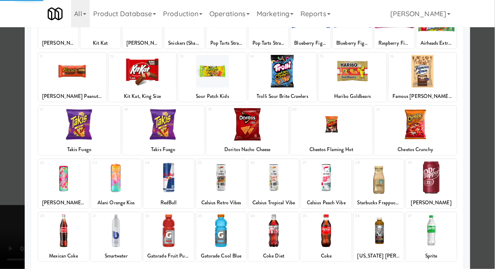
scroll to position [81, 0]
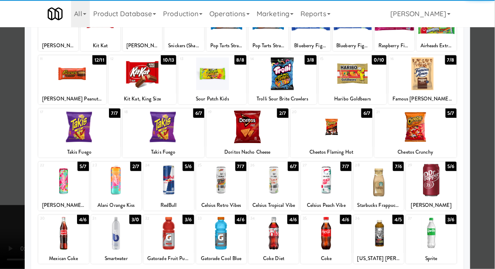
click at [426, 230] on div at bounding box center [431, 233] width 50 height 33
click at [9, 214] on div at bounding box center [247, 134] width 495 height 269
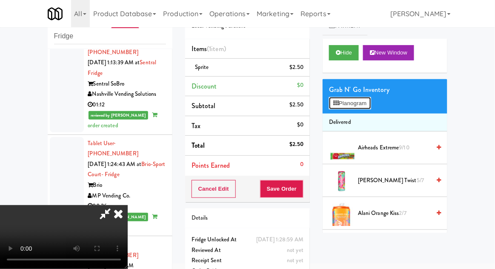
click at [339, 109] on button "Planogram" at bounding box center [350, 103] width 42 height 13
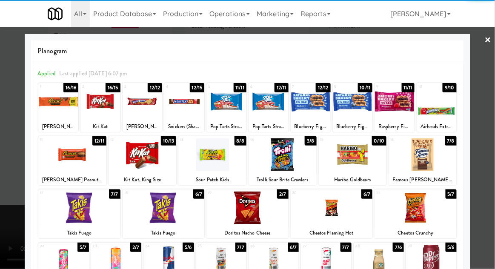
click at [179, 98] on div at bounding box center [184, 101] width 40 height 33
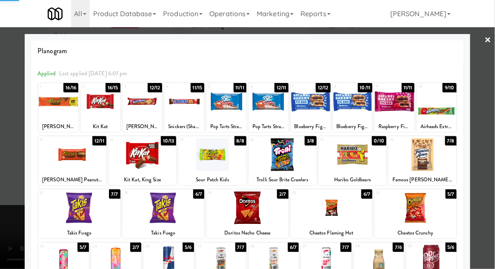
click at [10, 198] on div at bounding box center [247, 134] width 495 height 269
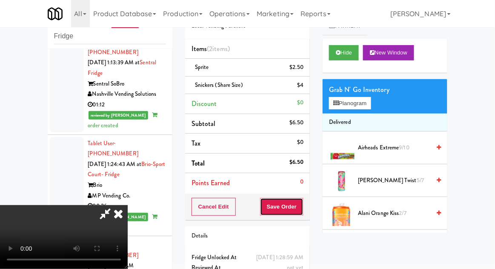
click at [302, 205] on button "Save Order" at bounding box center [281, 207] width 43 height 18
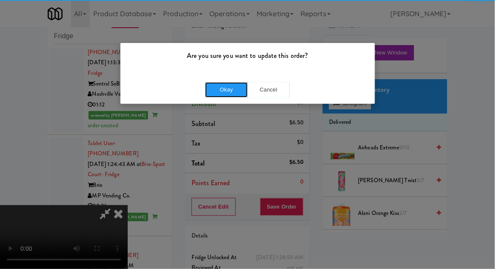
click at [232, 82] on button "Okay" at bounding box center [226, 89] width 43 height 15
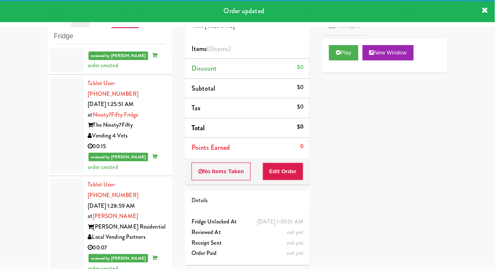
scroll to position [2072, 0]
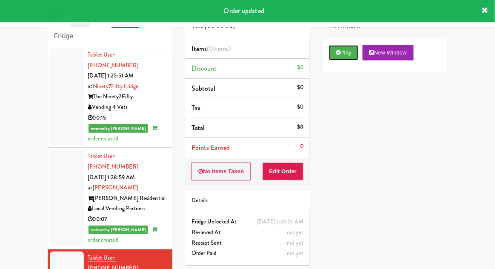
click at [339, 53] on icon at bounding box center [338, 53] width 5 height 6
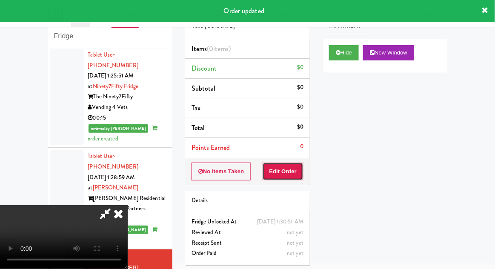
click at [285, 167] on button "Edit Order" at bounding box center [283, 172] width 41 height 18
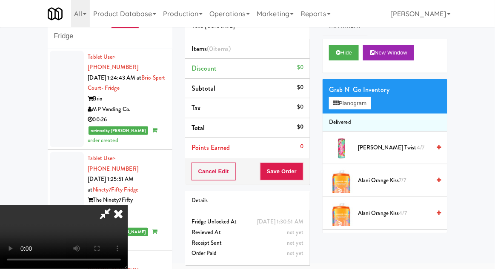
scroll to position [0, 0]
click at [333, 105] on button "Planogram" at bounding box center [350, 103] width 42 height 13
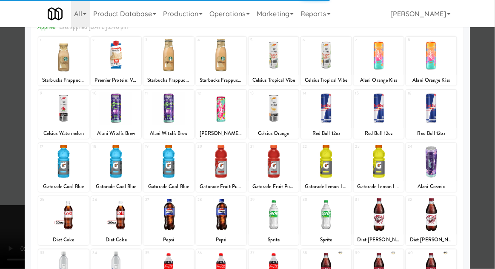
scroll to position [61, 0]
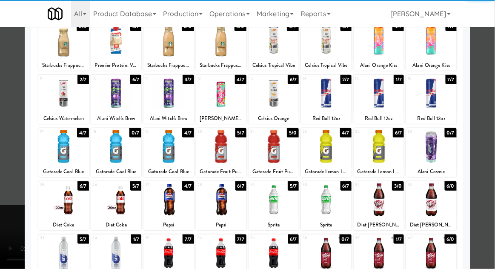
click at [111, 201] on div at bounding box center [116, 200] width 50 height 33
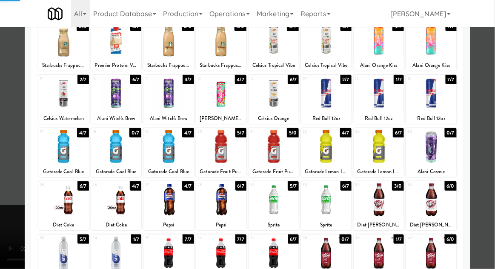
click at [2, 195] on div at bounding box center [247, 134] width 495 height 269
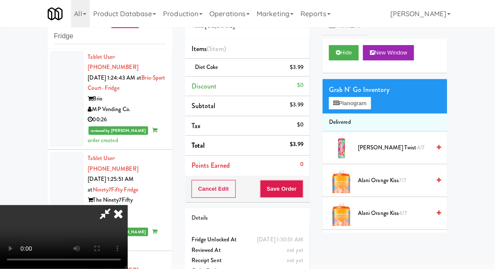
scroll to position [31, 0]
click at [302, 194] on button "Save Order" at bounding box center [281, 189] width 43 height 18
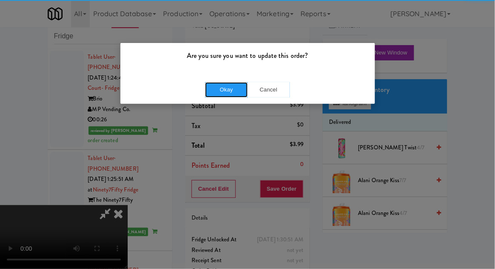
click at [234, 83] on button "Okay" at bounding box center [226, 89] width 43 height 15
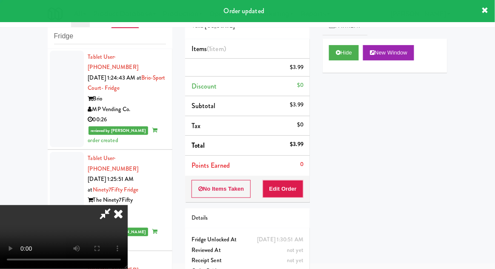
scroll to position [0, 0]
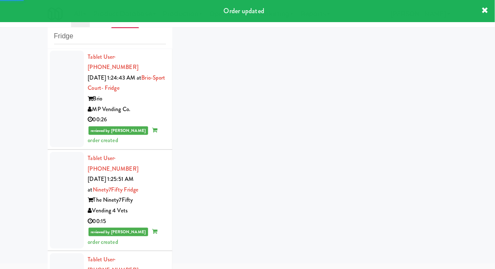
scroll to position [2093, 0]
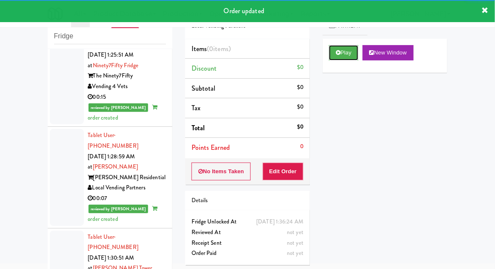
click at [333, 53] on button "Play" at bounding box center [343, 52] width 29 height 15
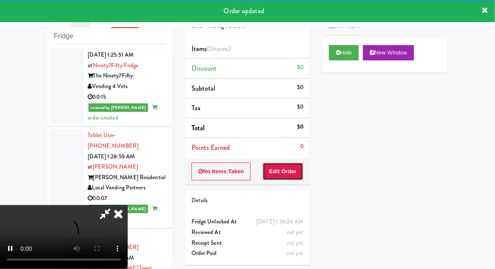
click at [287, 167] on button "Edit Order" at bounding box center [283, 172] width 41 height 18
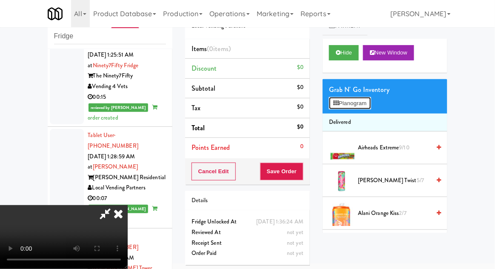
click at [340, 107] on button "Planogram" at bounding box center [350, 103] width 42 height 13
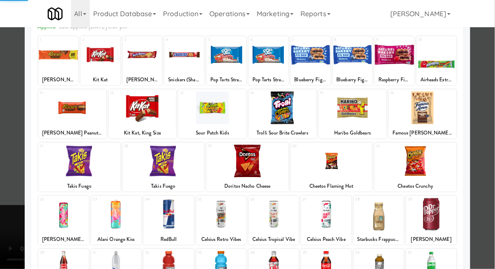
scroll to position [59, 0]
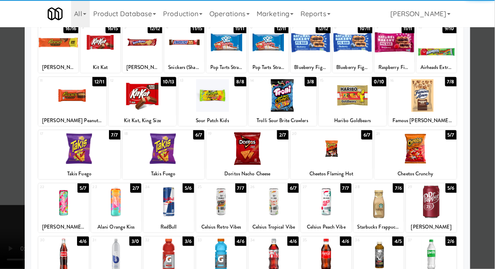
click at [174, 205] on div at bounding box center [169, 202] width 50 height 33
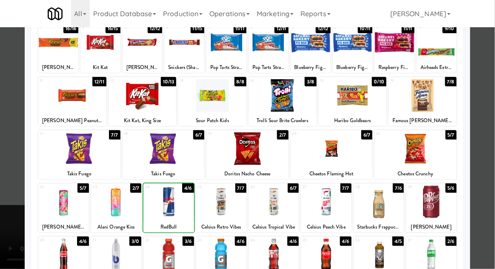
click at [2, 242] on div at bounding box center [247, 134] width 495 height 269
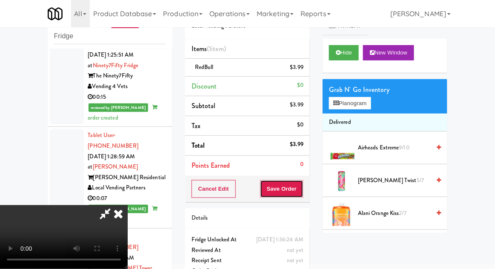
click at [303, 193] on button "Save Order" at bounding box center [281, 189] width 43 height 18
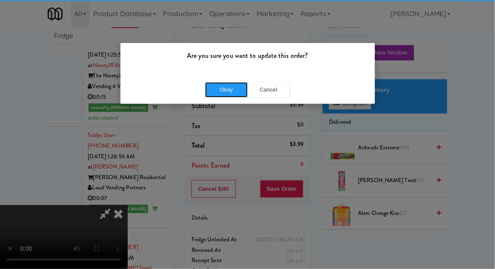
click at [226, 83] on button "Okay" at bounding box center [226, 89] width 43 height 15
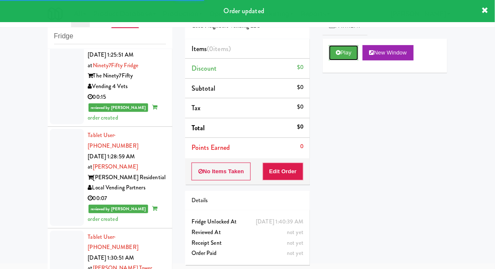
click at [338, 49] on button "Play" at bounding box center [343, 52] width 29 height 15
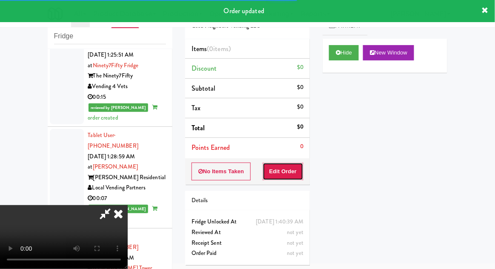
click at [292, 170] on button "Edit Order" at bounding box center [283, 172] width 41 height 18
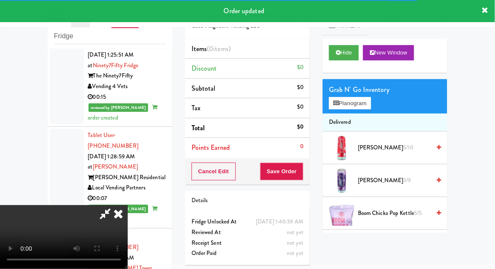
scroll to position [2114, 0]
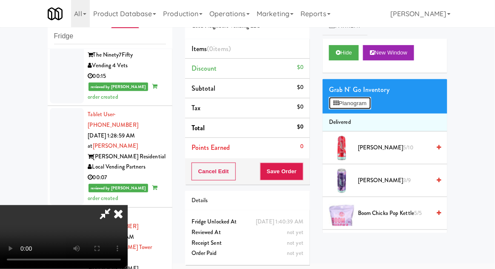
click at [333, 107] on button "Planogram" at bounding box center [350, 103] width 42 height 13
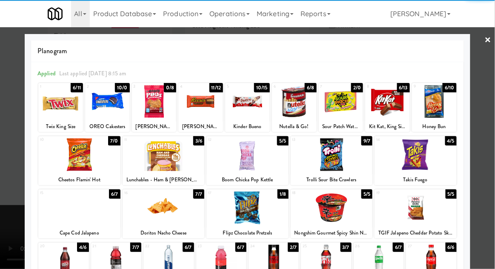
click at [247, 103] on div at bounding box center [247, 101] width 45 height 33
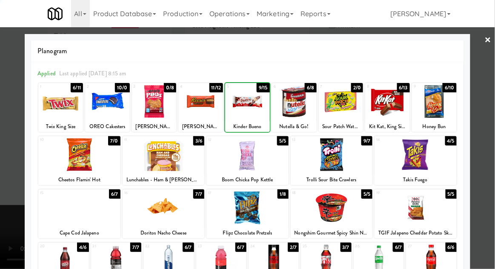
click at [16, 191] on div at bounding box center [247, 134] width 495 height 269
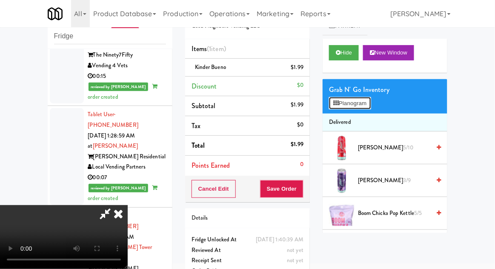
click at [334, 105] on icon at bounding box center [336, 104] width 6 height 6
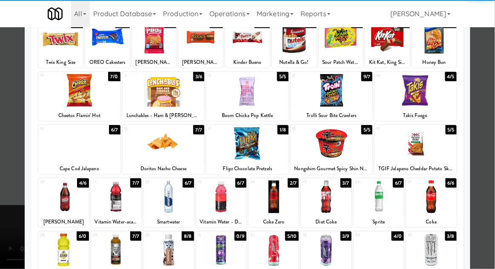
scroll to position [69, 0]
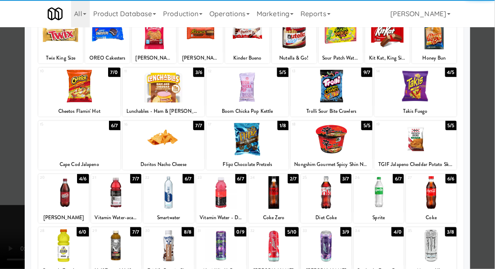
click at [113, 248] on div at bounding box center [116, 246] width 50 height 33
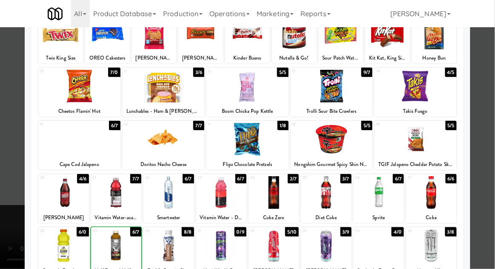
click at [13, 223] on div at bounding box center [247, 134] width 495 height 269
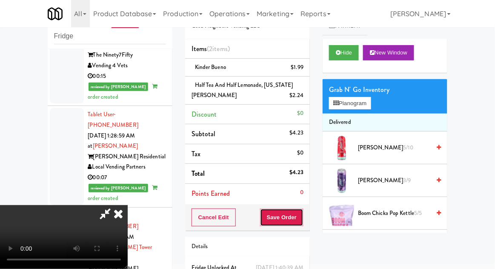
click at [302, 220] on button "Save Order" at bounding box center [281, 218] width 43 height 18
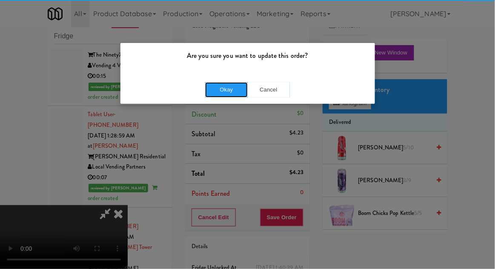
click at [217, 92] on button "Okay" at bounding box center [226, 89] width 43 height 15
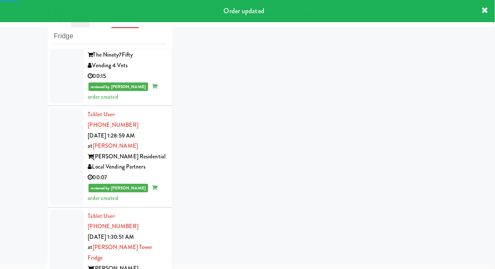
scroll to position [2135, 0]
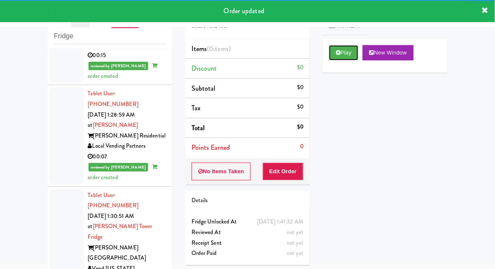
click at [331, 56] on button "Play" at bounding box center [343, 52] width 29 height 15
click at [288, 174] on button "Edit Order" at bounding box center [283, 172] width 41 height 18
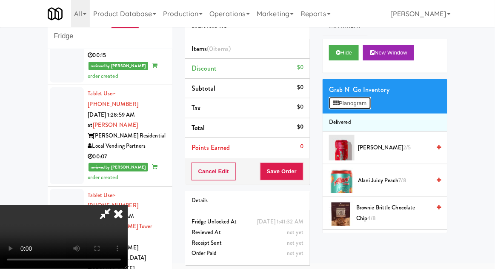
click at [337, 104] on icon at bounding box center [336, 104] width 6 height 6
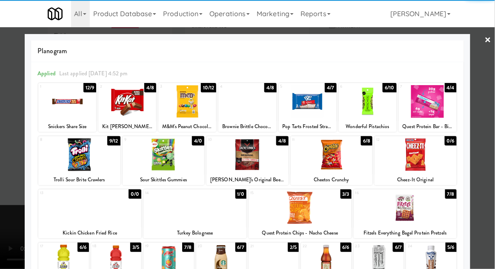
click at [242, 109] on div at bounding box center [247, 101] width 58 height 33
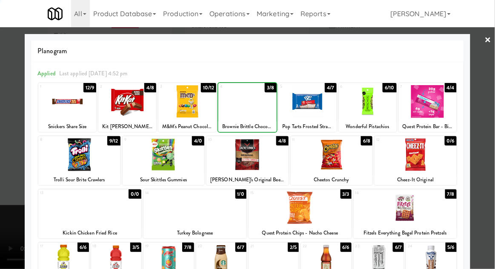
click at [9, 192] on div at bounding box center [247, 134] width 495 height 269
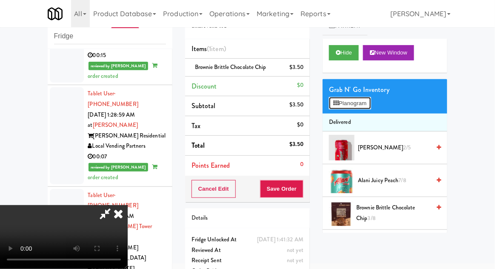
click at [333, 106] on button "Planogram" at bounding box center [350, 103] width 42 height 13
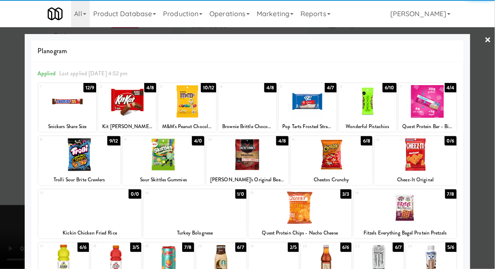
click at [397, 207] on div at bounding box center [405, 208] width 103 height 33
click at [14, 228] on div at bounding box center [247, 134] width 495 height 269
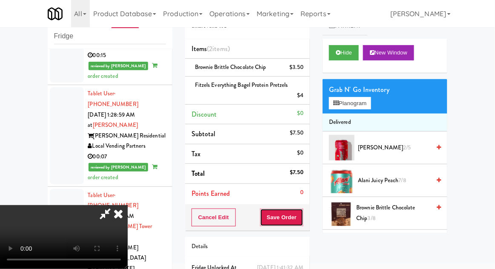
click at [301, 220] on button "Save Order" at bounding box center [281, 218] width 43 height 18
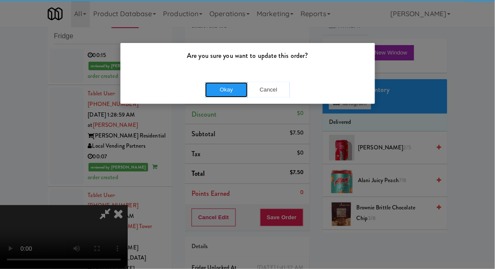
click at [219, 91] on button "Okay" at bounding box center [226, 89] width 43 height 15
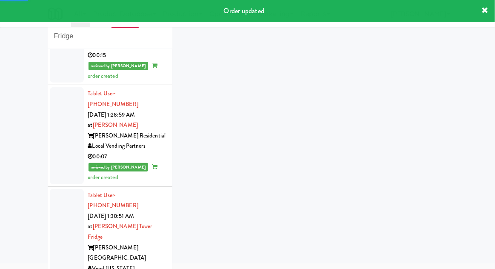
scroll to position [2156, 0]
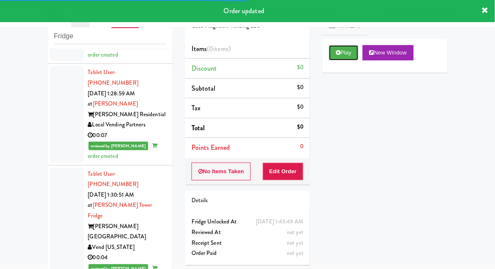
click at [334, 58] on button "Play" at bounding box center [343, 52] width 29 height 15
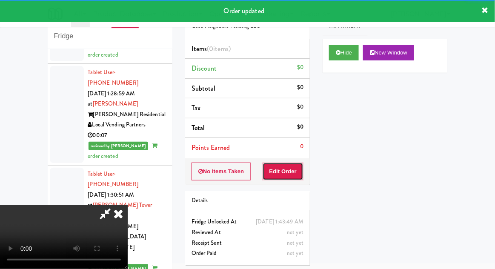
click at [290, 165] on button "Edit Order" at bounding box center [283, 172] width 41 height 18
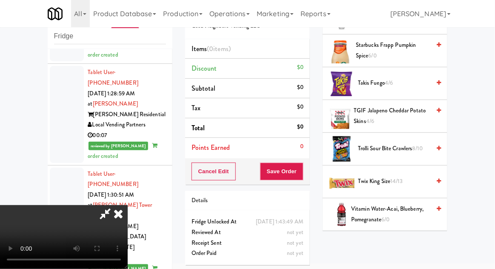
scroll to position [1067, 0]
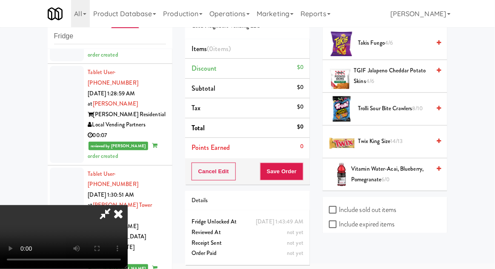
click at [371, 103] on span "Trolli Sour Bite Crawlers 8/10" at bounding box center [394, 108] width 72 height 11
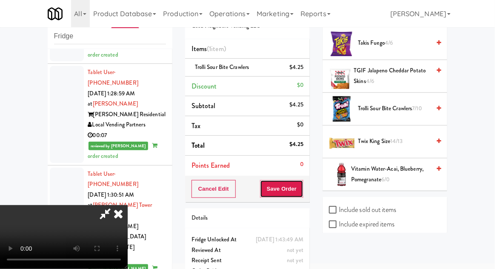
click at [302, 190] on button "Save Order" at bounding box center [281, 189] width 43 height 18
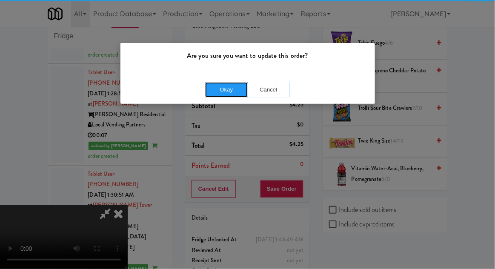
click at [215, 89] on button "Okay" at bounding box center [226, 89] width 43 height 15
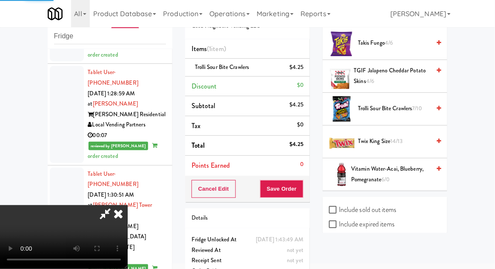
scroll to position [84, 0]
